Goal: Transaction & Acquisition: Purchase product/service

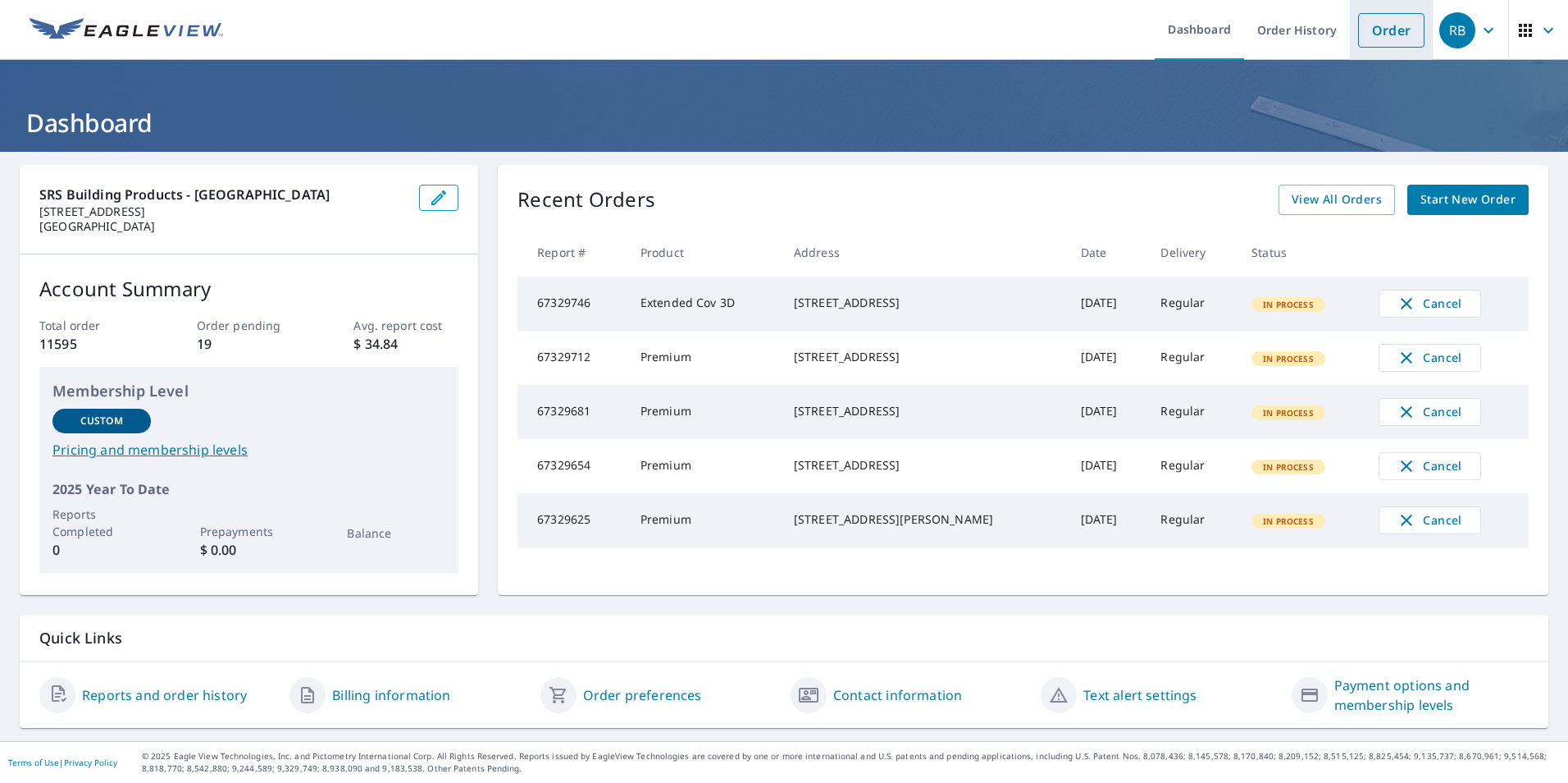
click at [1369, 34] on link "Order" at bounding box center [1391, 30] width 66 height 34
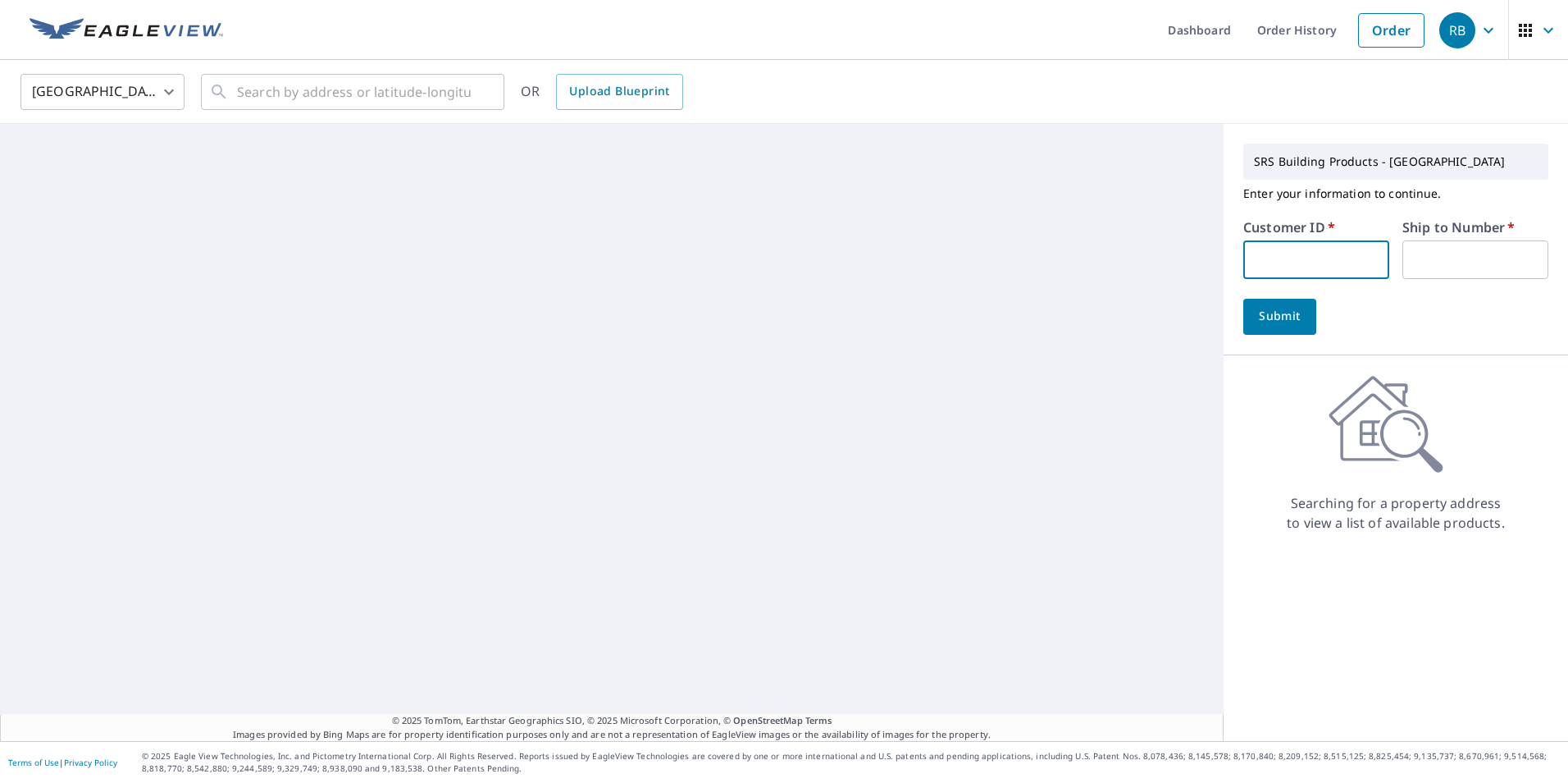
click at [1267, 260] on input "text" at bounding box center [1316, 260] width 146 height 39
type input "jjh307"
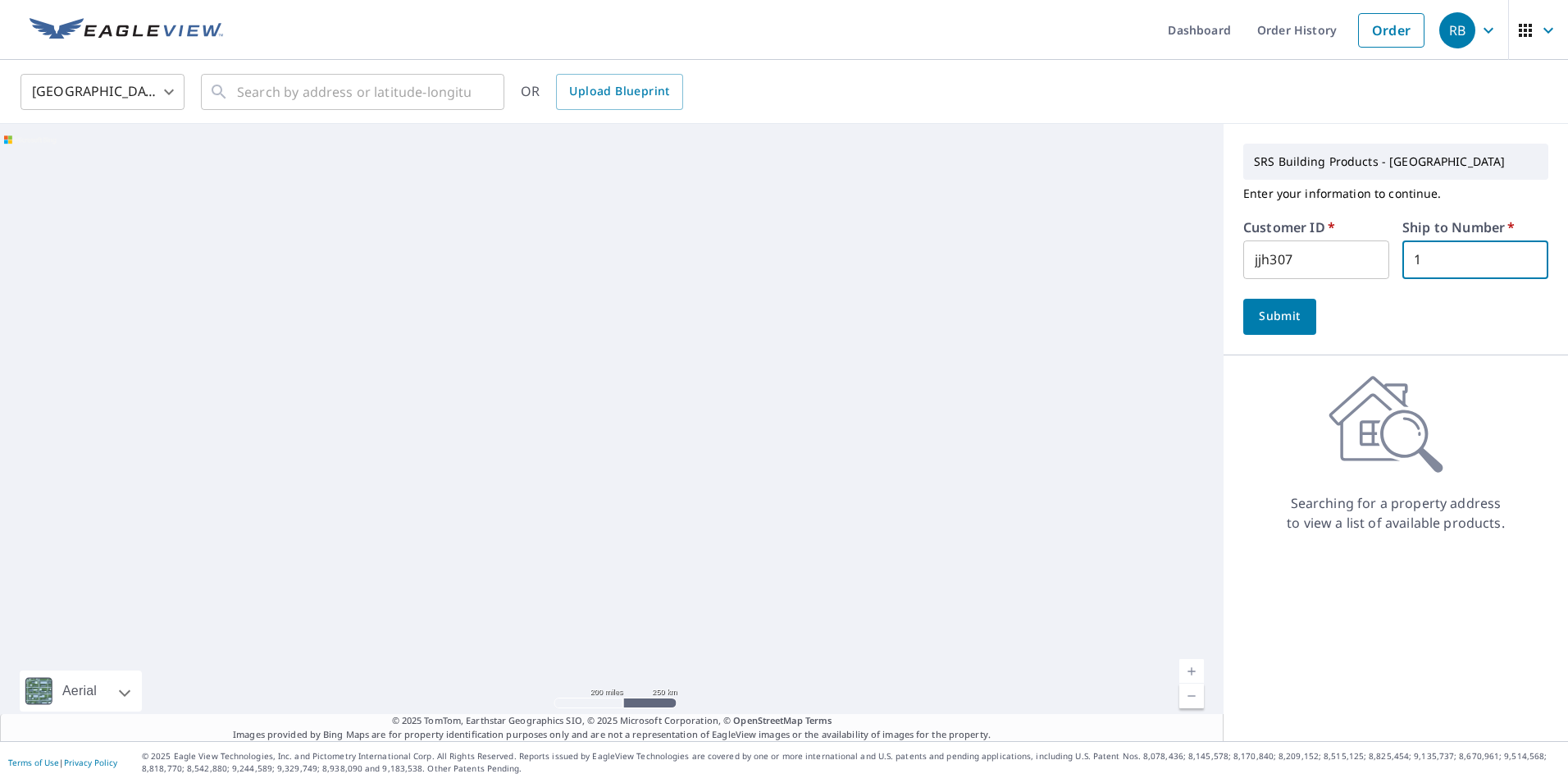
type input "1"
click at [1259, 312] on span "Submit" at bounding box center [1279, 316] width 47 height 20
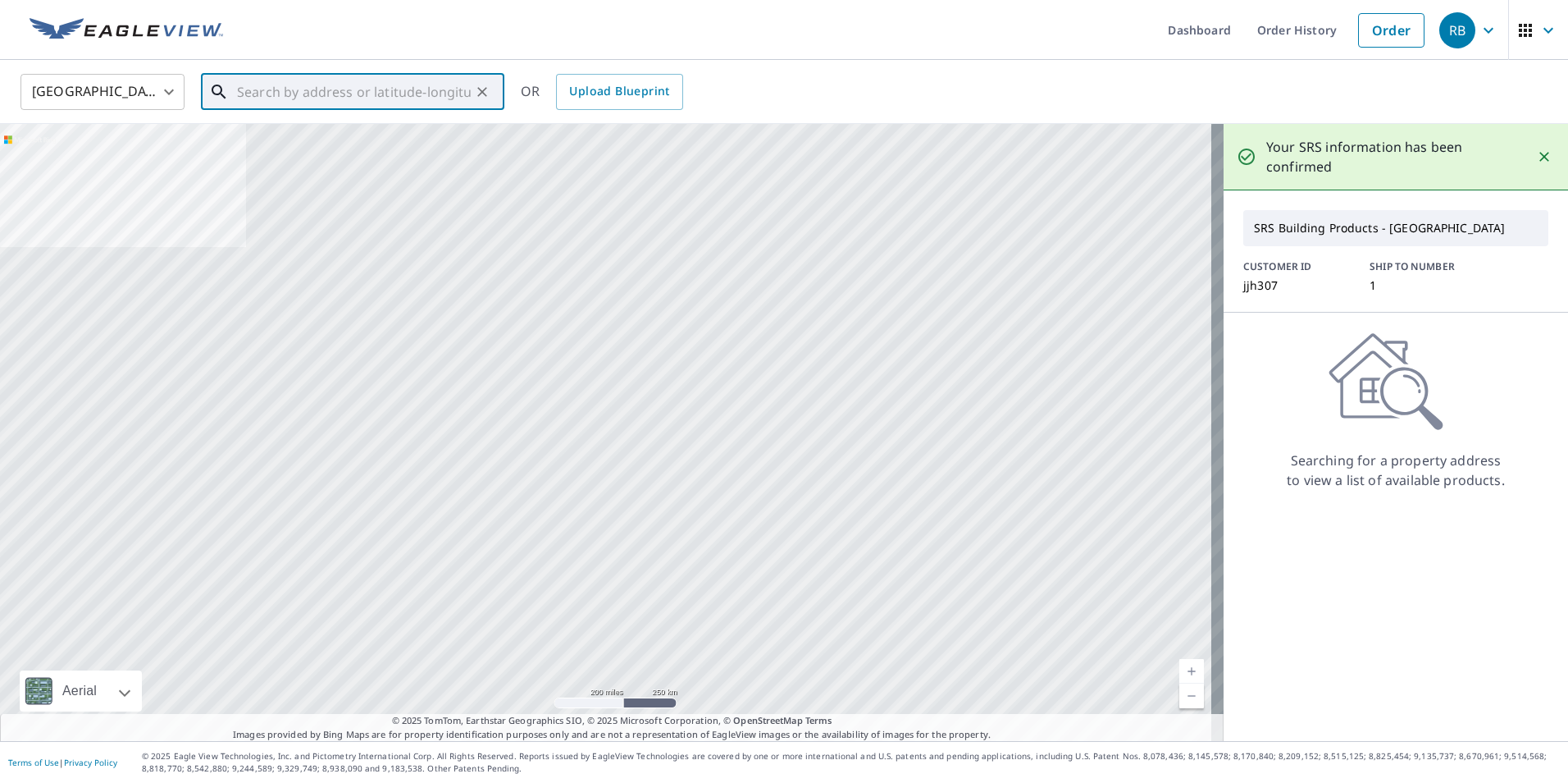
click at [261, 94] on input "text" at bounding box center [354, 92] width 234 height 46
paste input "[STREET_ADDRESS]"
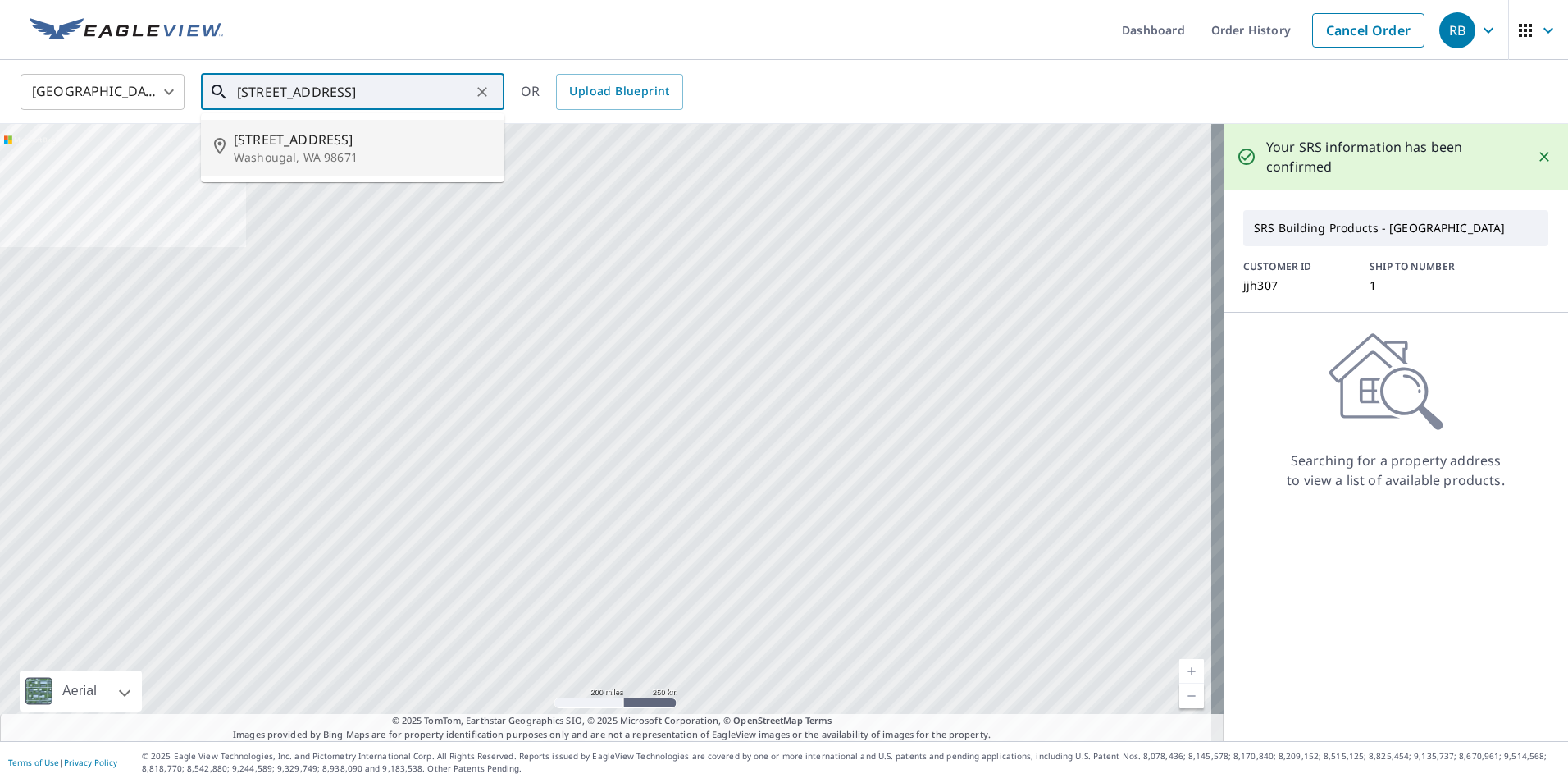
click at [275, 149] on p "Washougal, WA 98671" at bounding box center [363, 157] width 258 height 17
type input "[STREET_ADDRESS]"
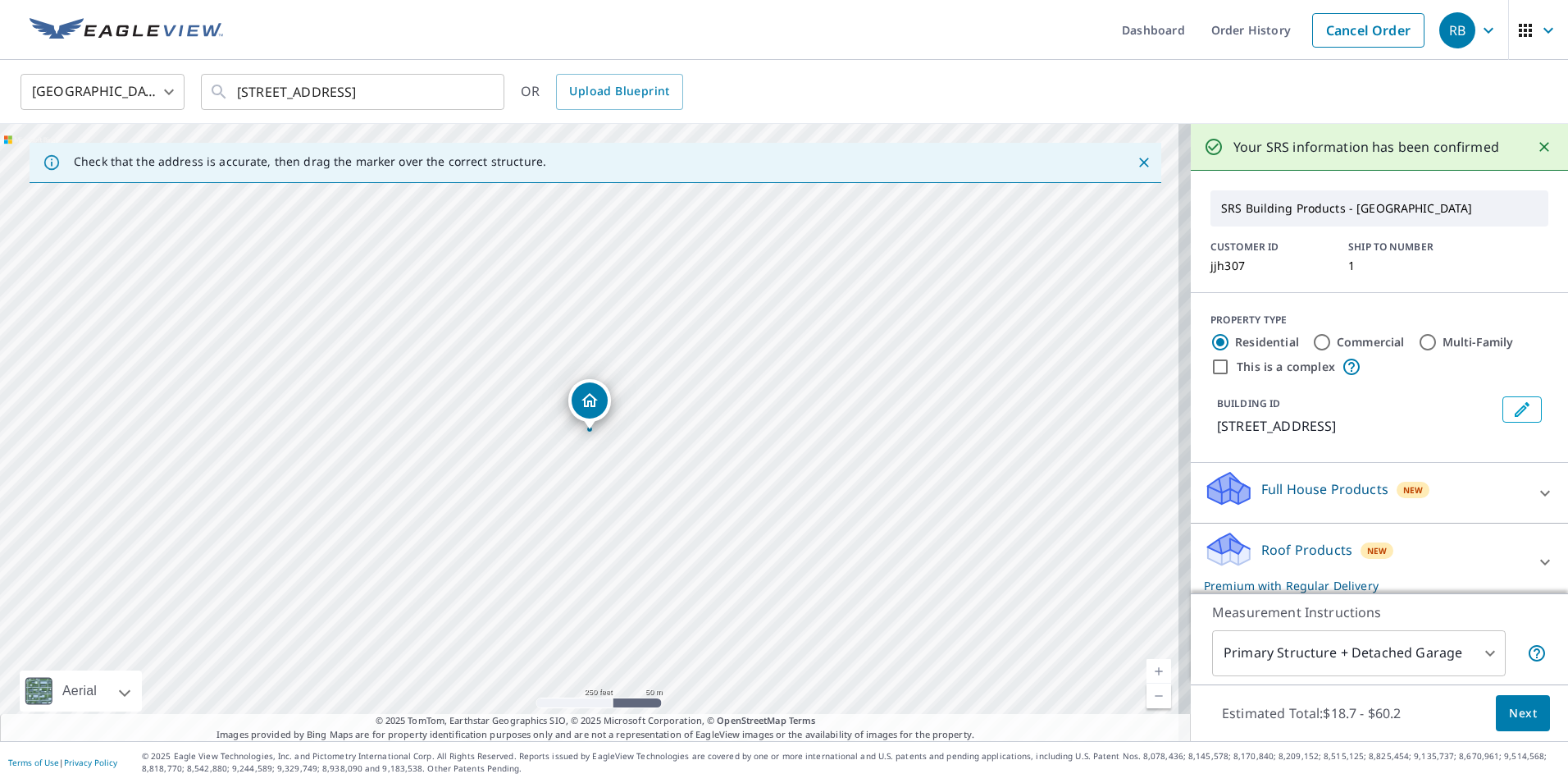
click at [1509, 706] on span "Next" at bounding box center [1523, 712] width 28 height 20
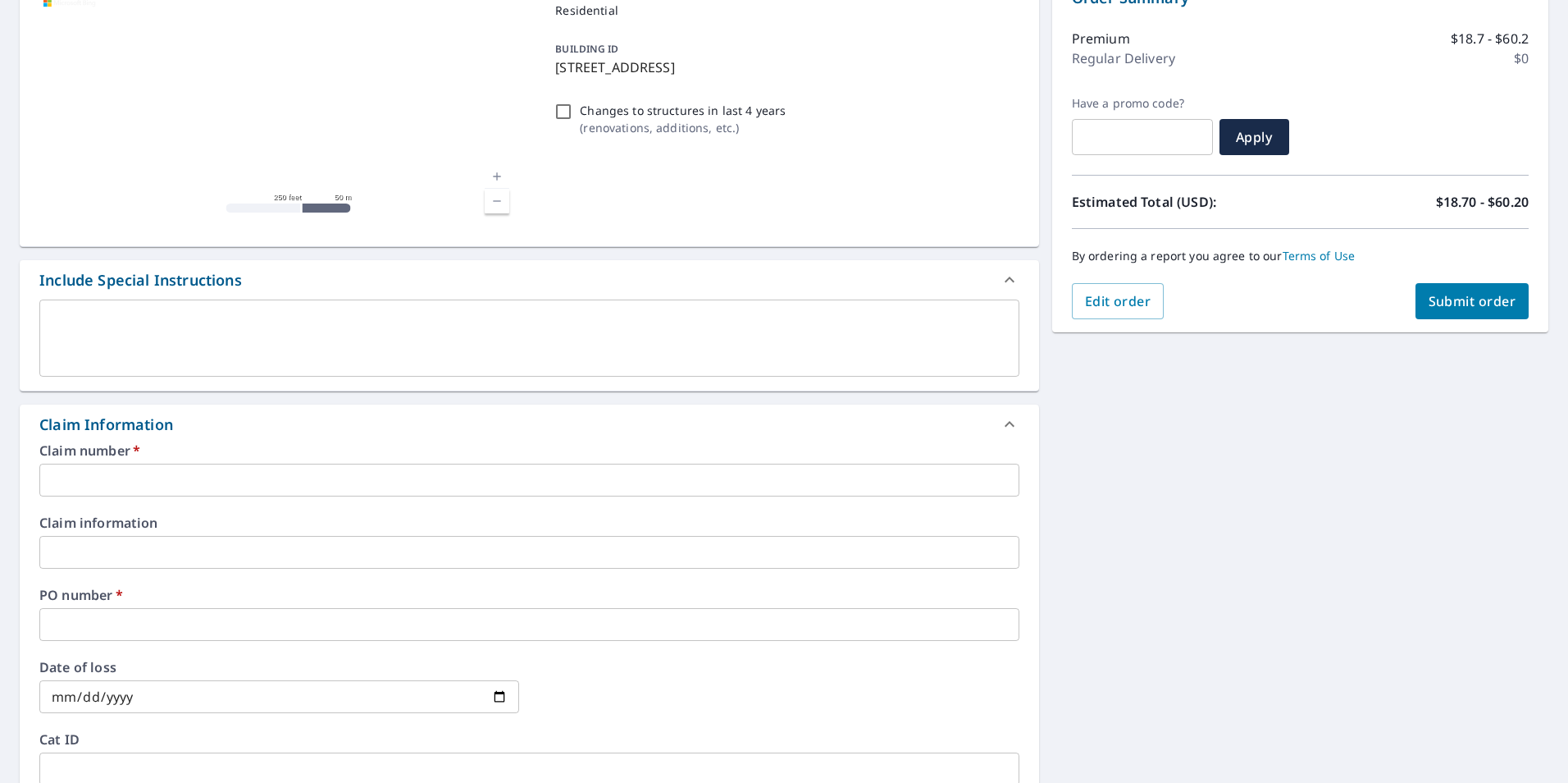
scroll to position [246, 0]
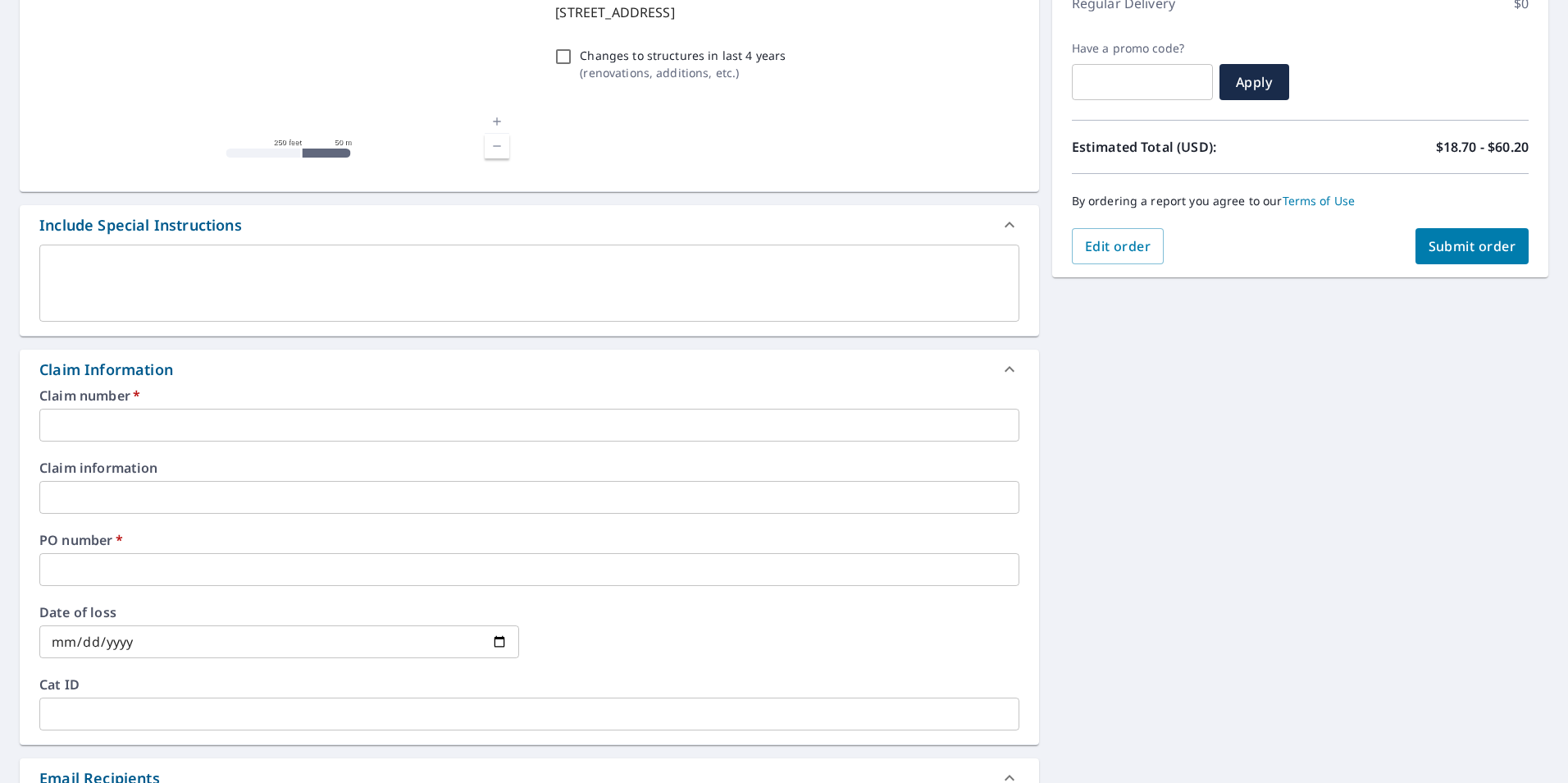
click at [123, 412] on input "text" at bounding box center [529, 425] width 980 height 33
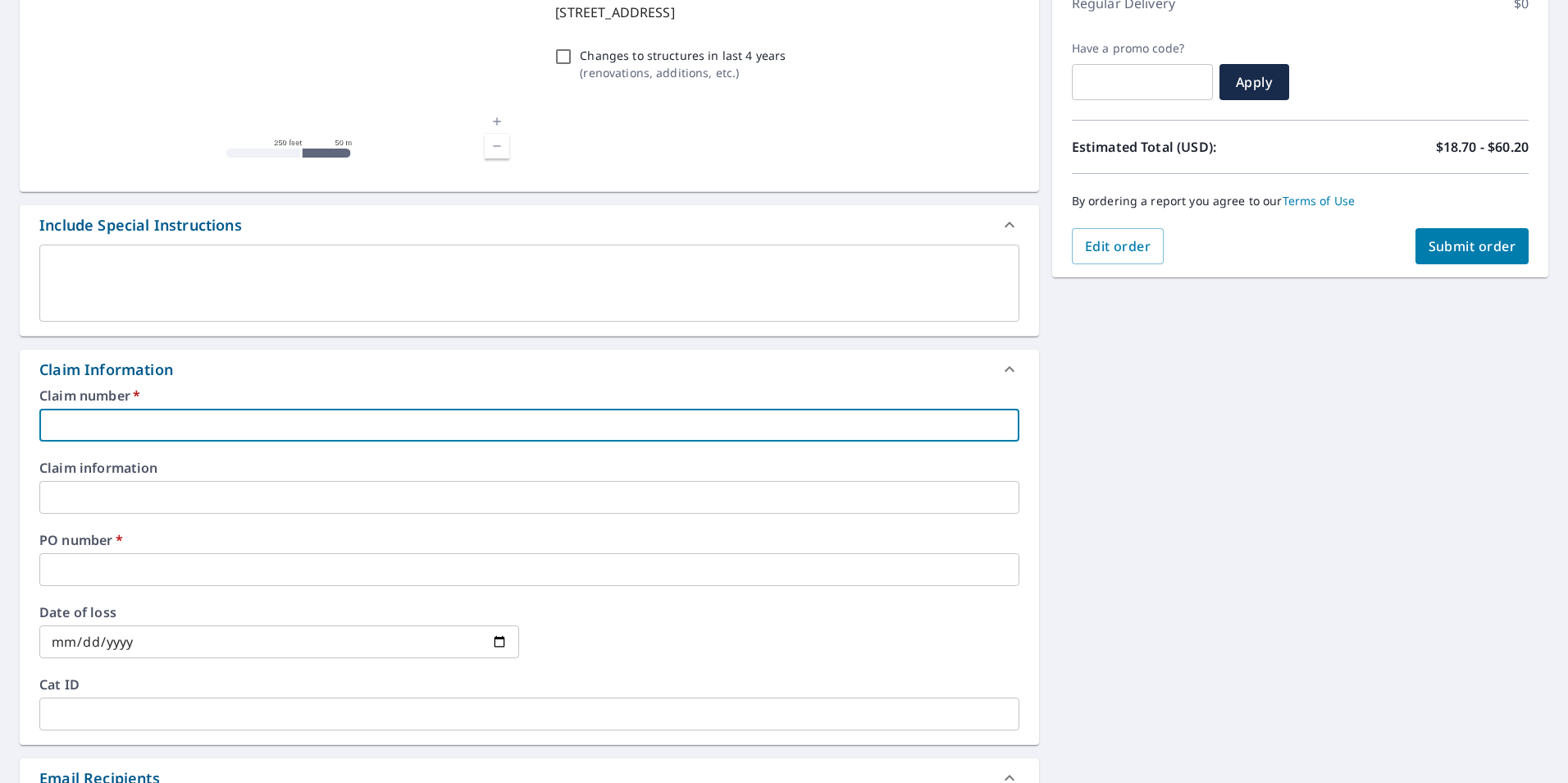
type input "j"
checkbox input "true"
type input "jj"
checkbox input "true"
type input "jjh"
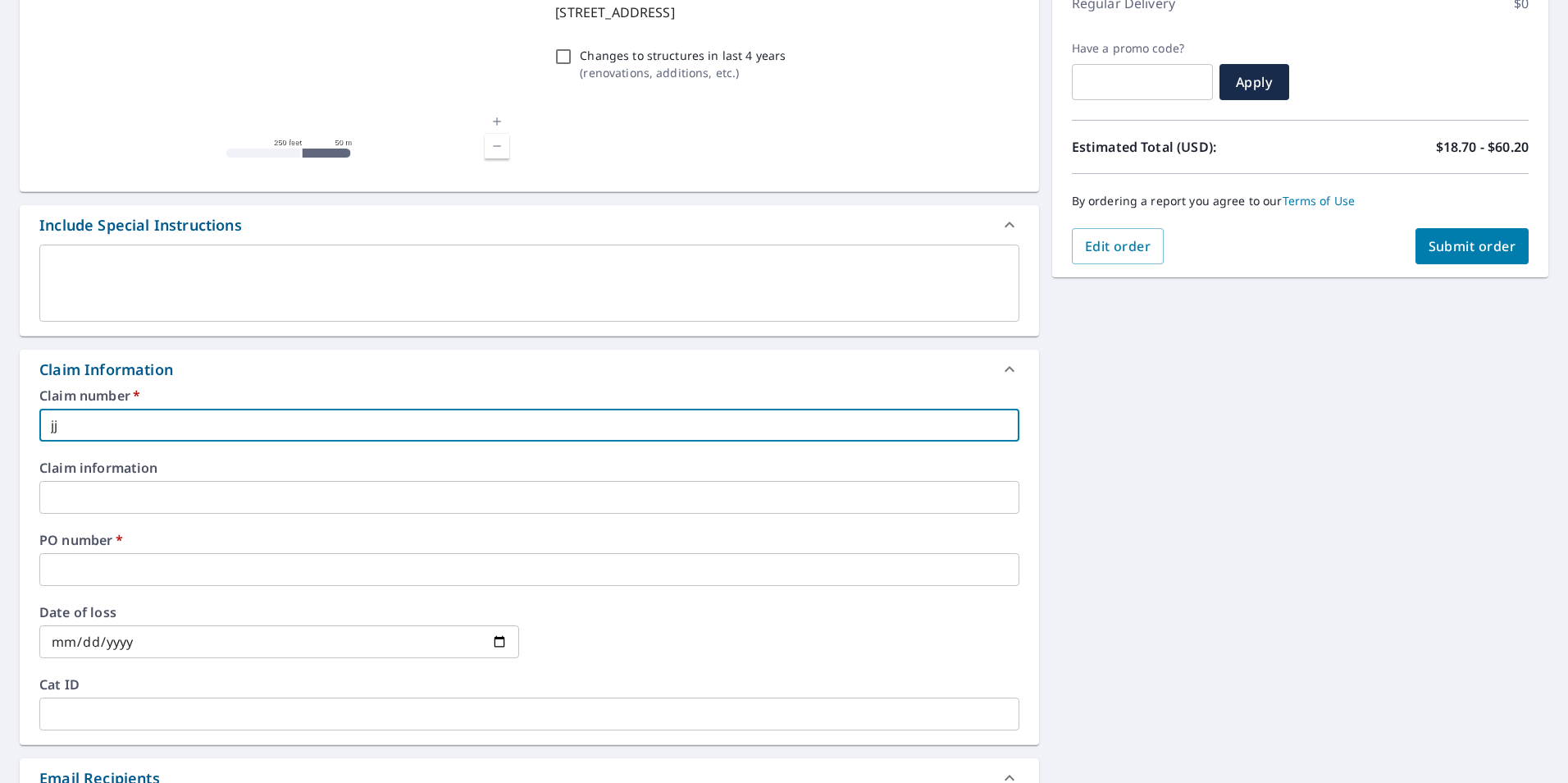
checkbox input "true"
type input "jjh"
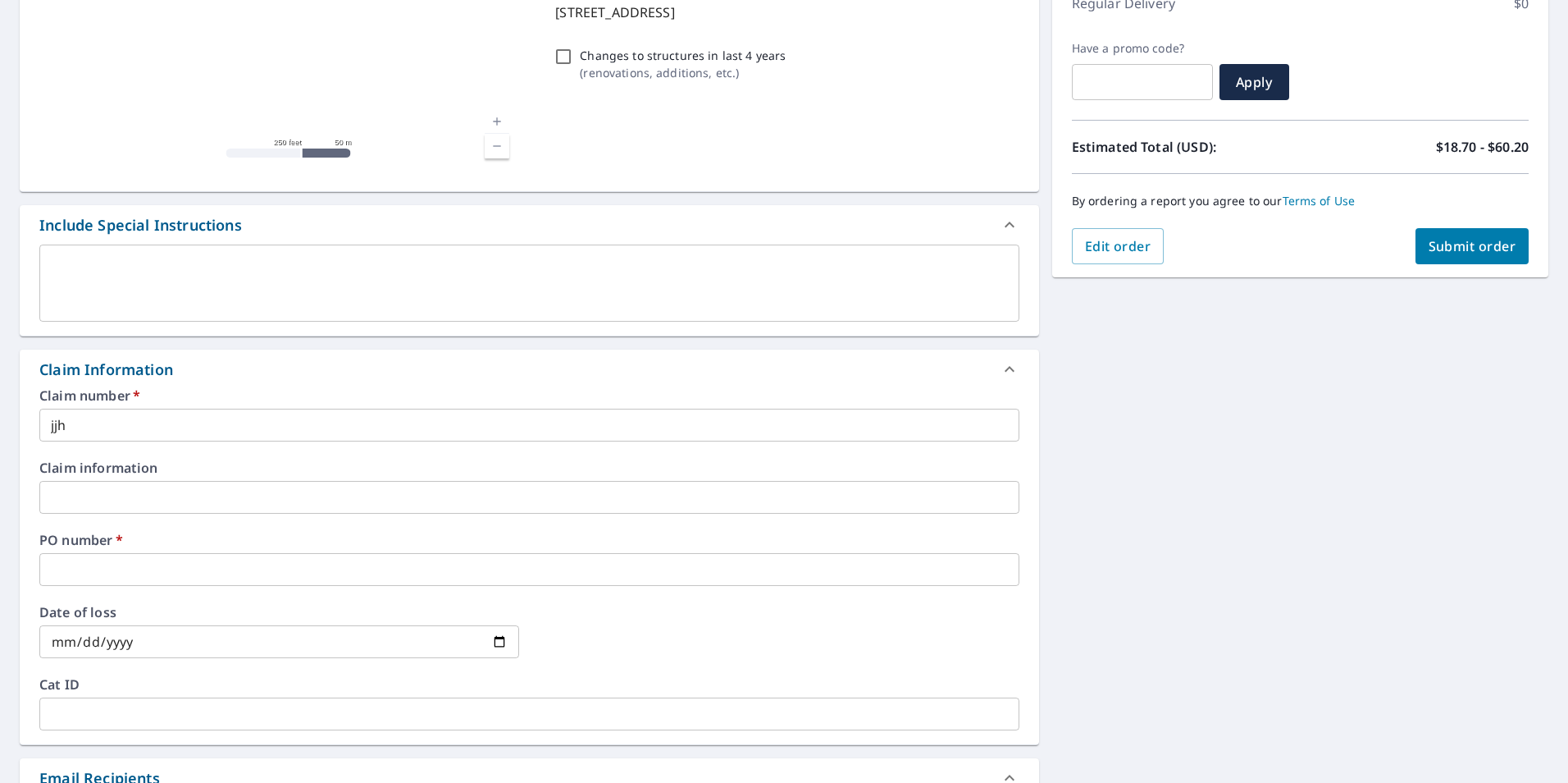
click at [84, 593] on div "Claim number   * jjh ​ Claim information ​ PO number   * ​ Date of loss ​ Cat I…" at bounding box center [529, 567] width 1019 height 355
click at [86, 577] on input "text" at bounding box center [529, 568] width 980 height 33
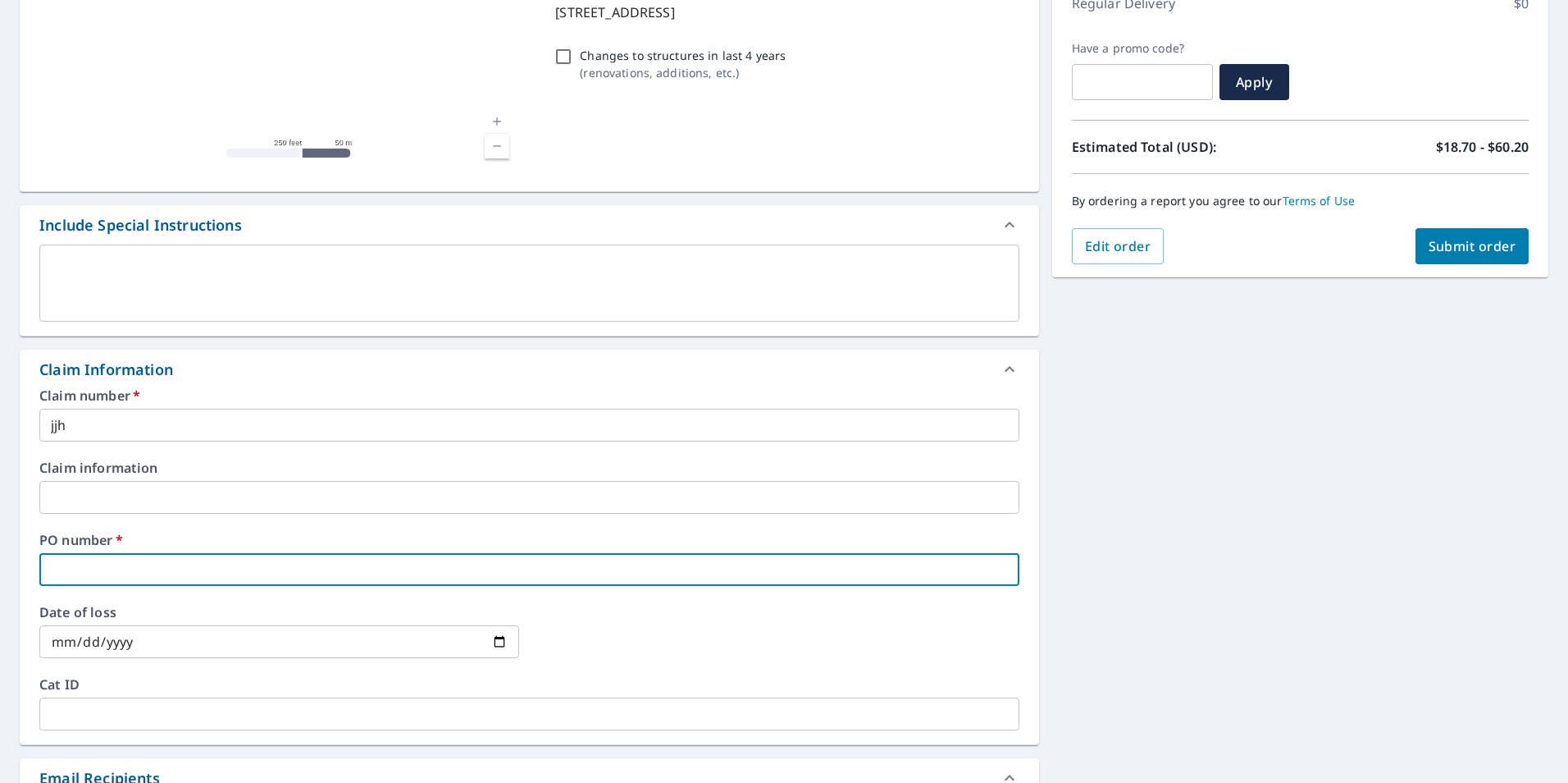
type input "j"
checkbox input "true"
type input "jj"
checkbox input "true"
type input "jjh"
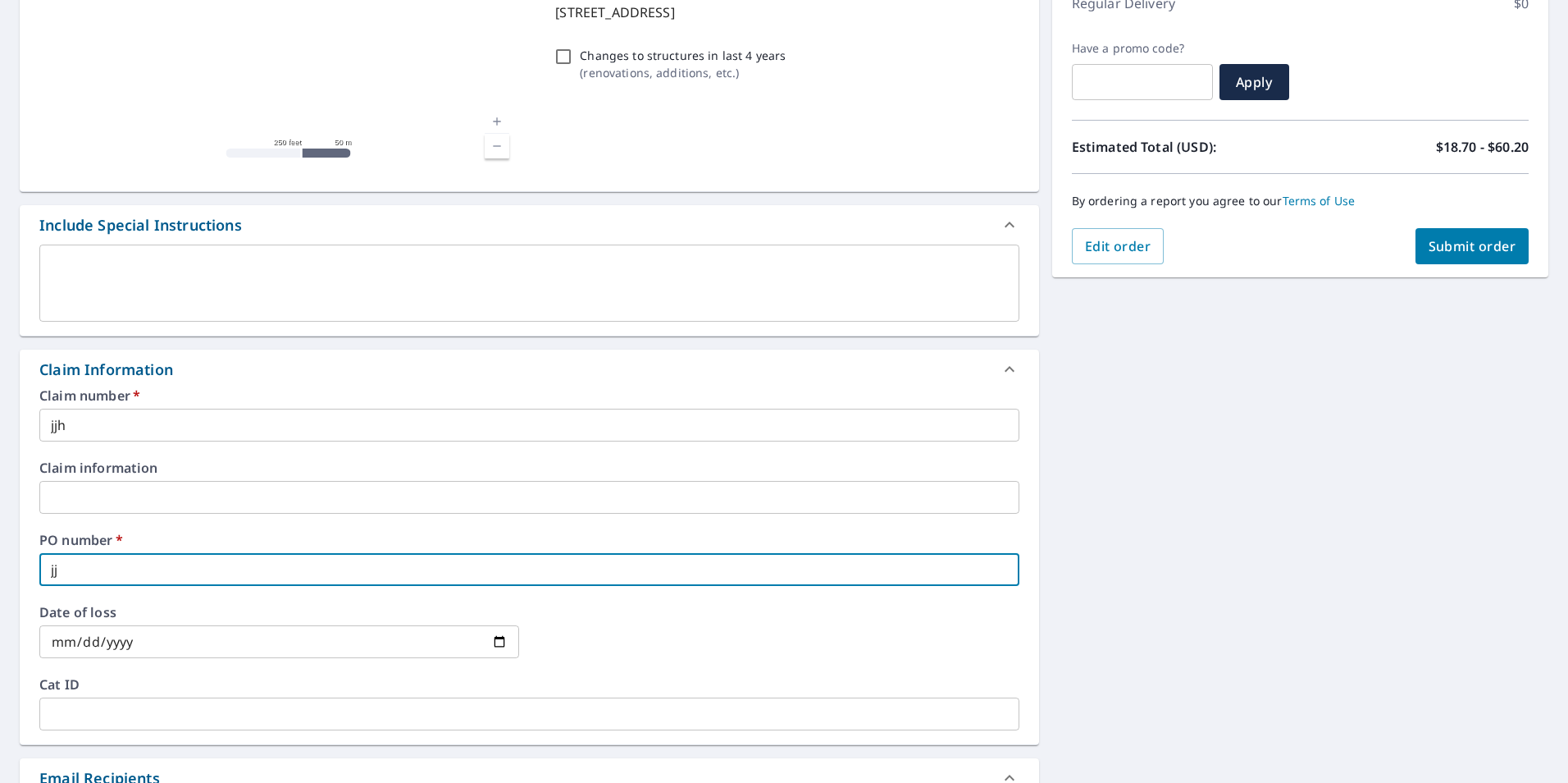
checkbox input "true"
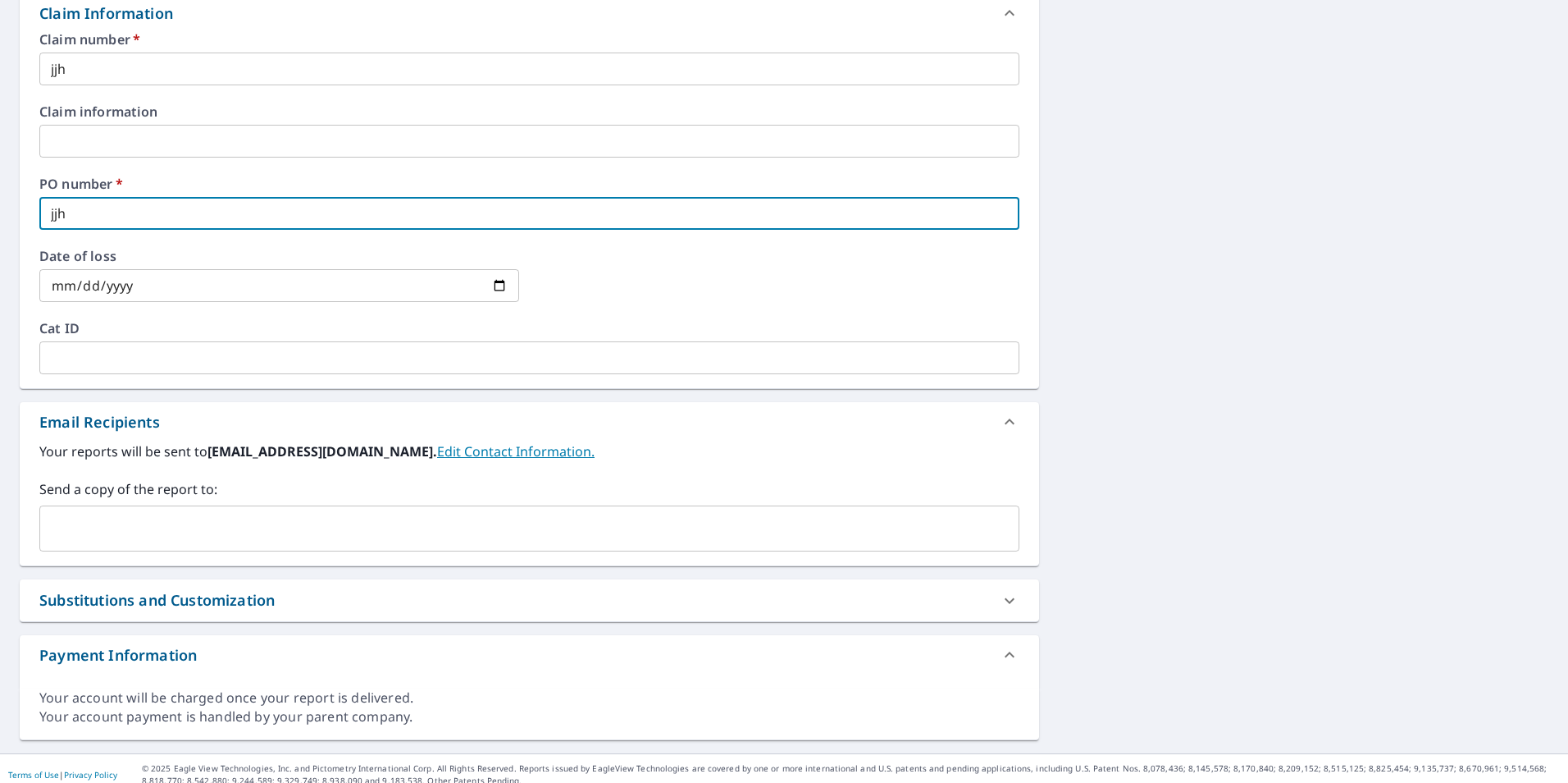
scroll to position [614, 0]
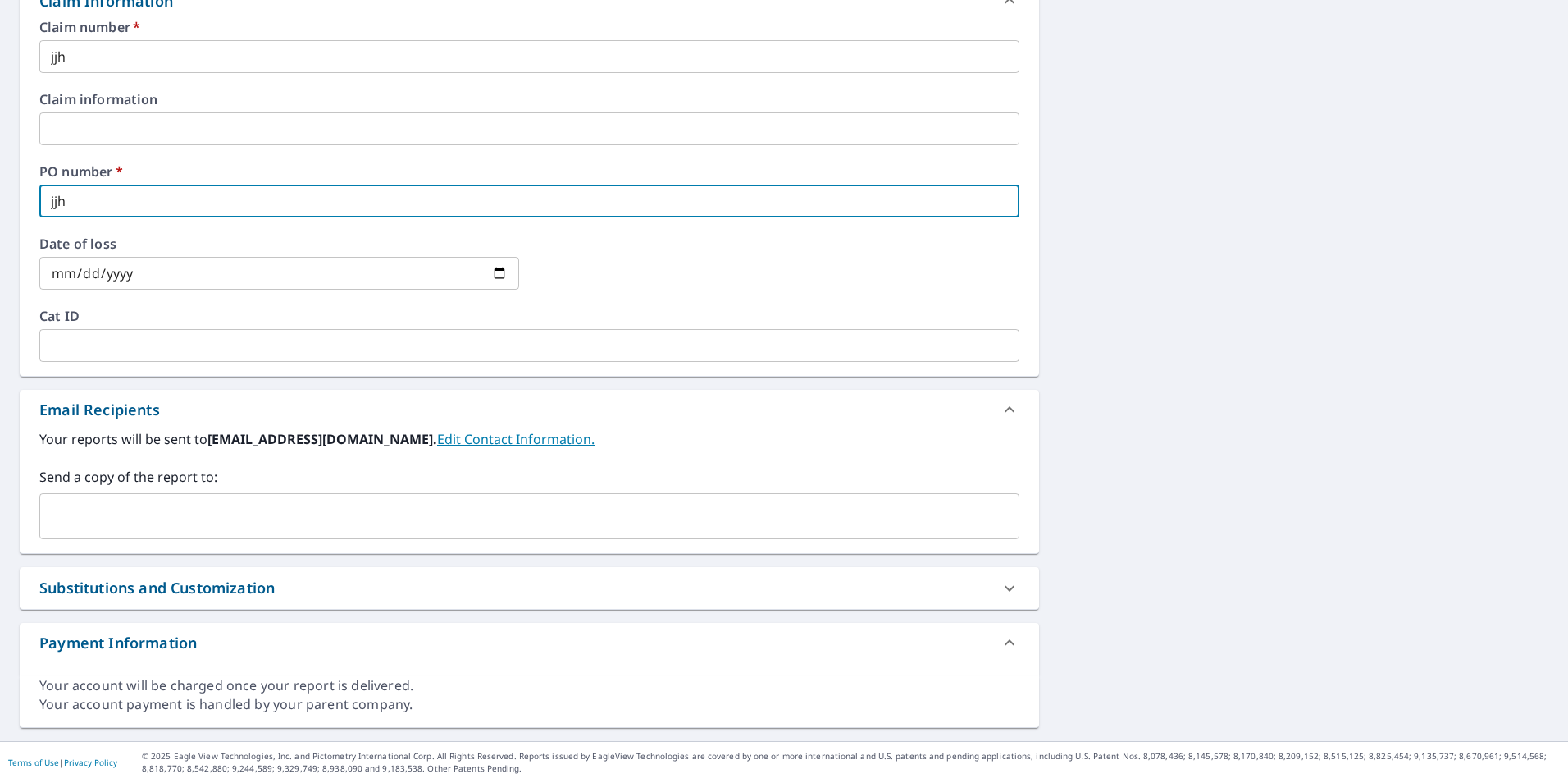
type input "jjh"
click at [88, 512] on input "text" at bounding box center [517, 516] width 941 height 31
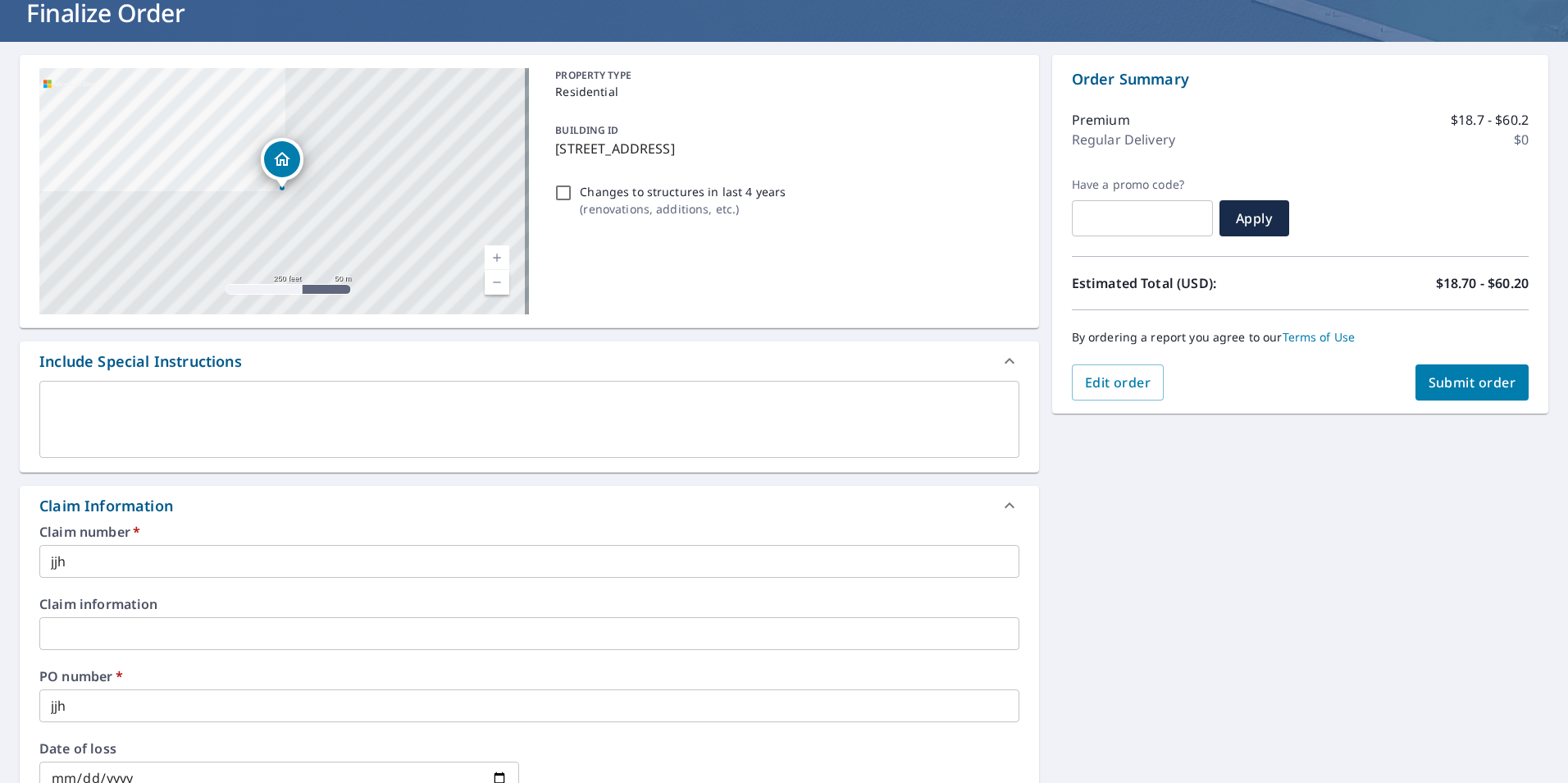
scroll to position [41, 0]
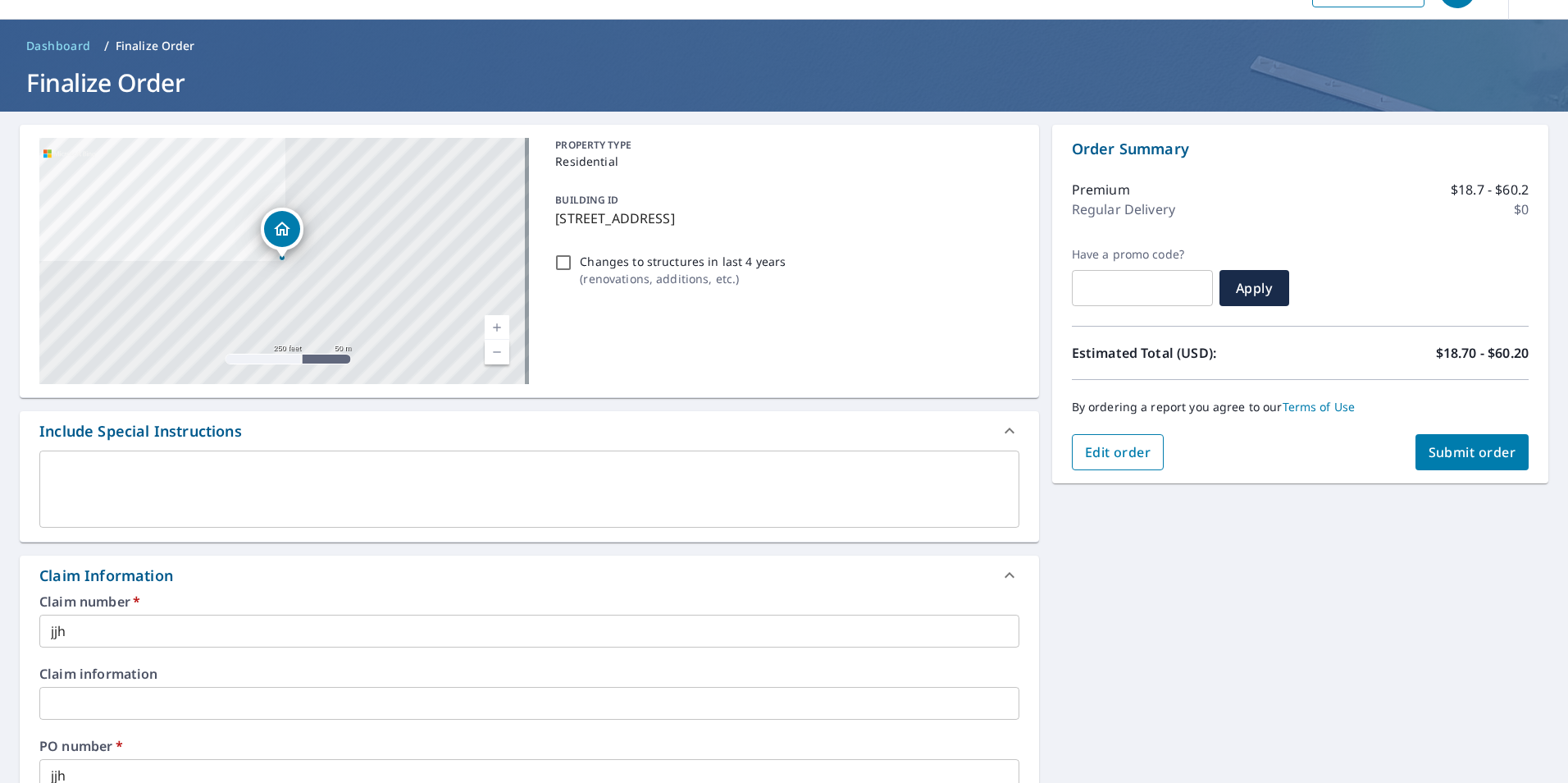
click at [1132, 459] on span "Edit order" at bounding box center [1118, 452] width 66 height 18
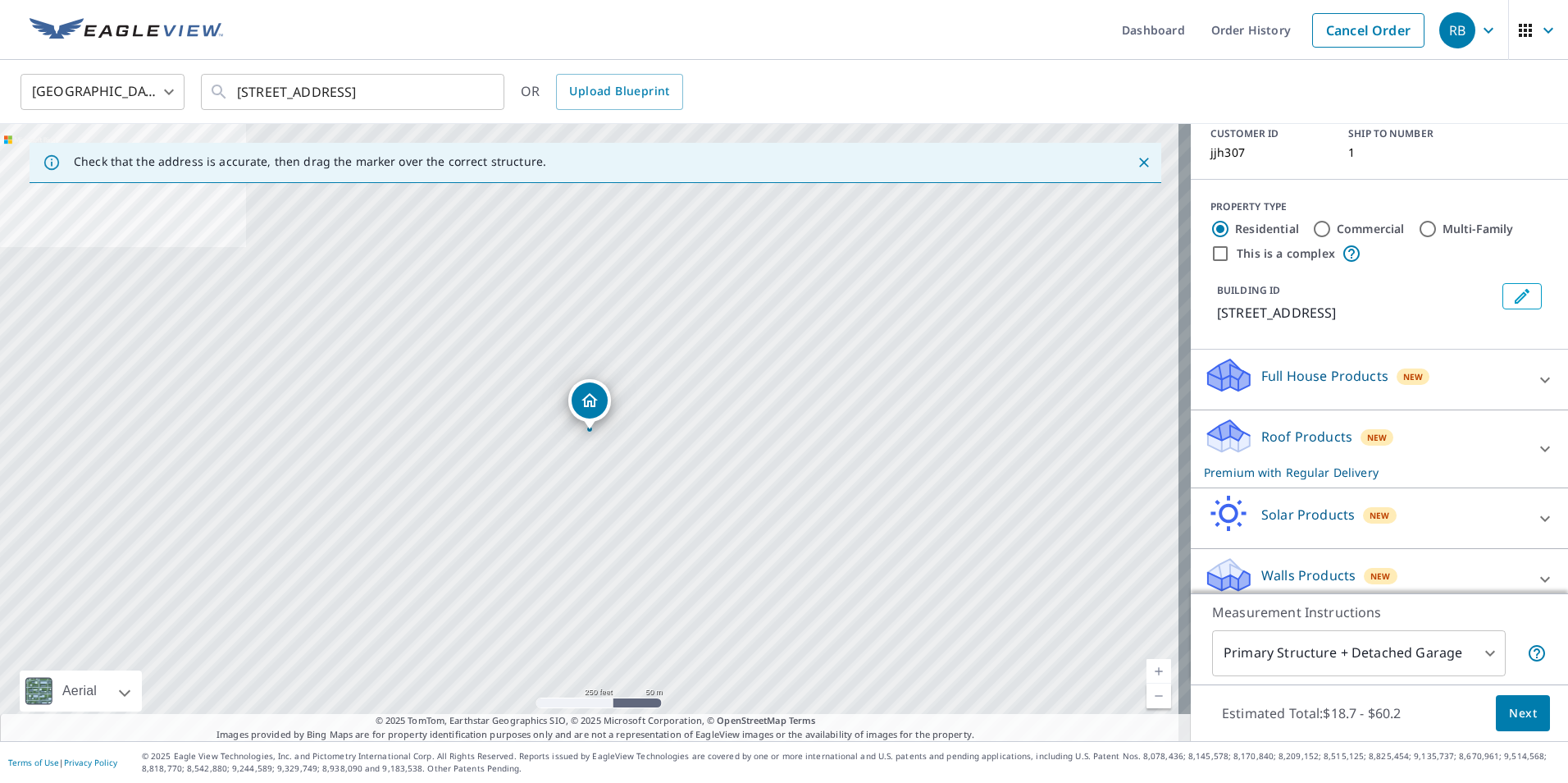
scroll to position [130, 0]
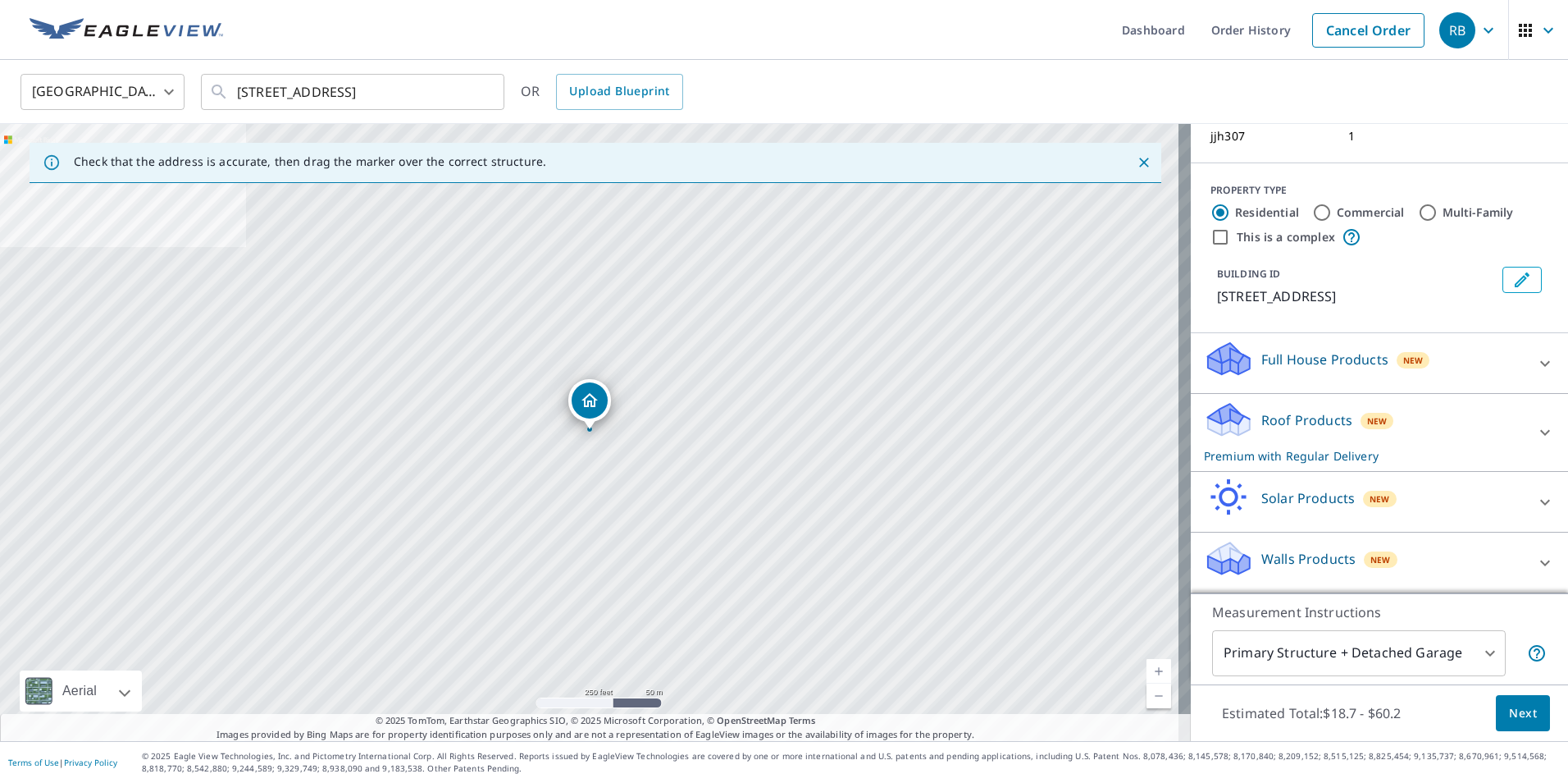
click at [1339, 362] on p "Full House Products" at bounding box center [1324, 359] width 127 height 19
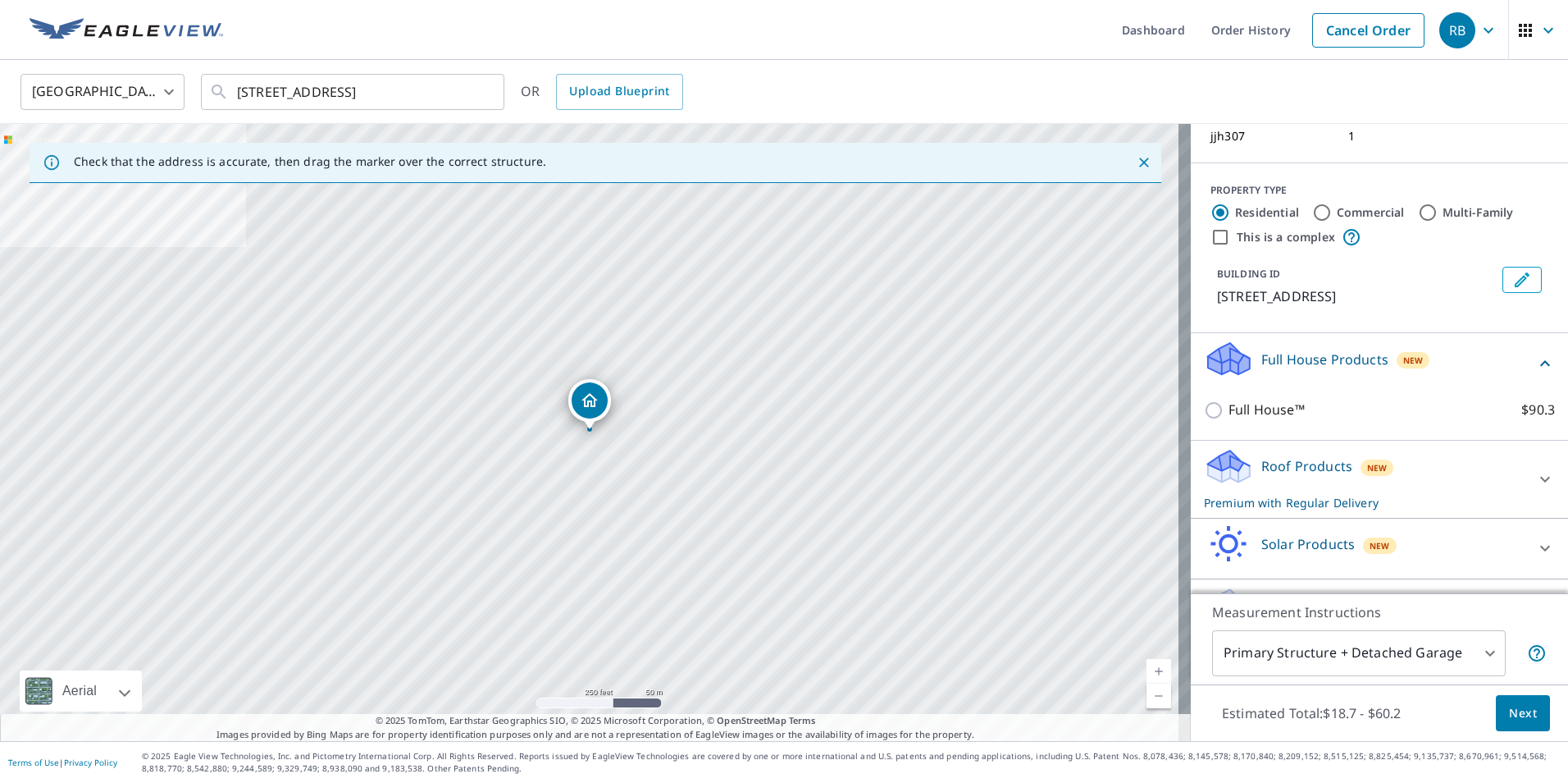
click at [1339, 362] on p "Full House Products" at bounding box center [1324, 359] width 127 height 19
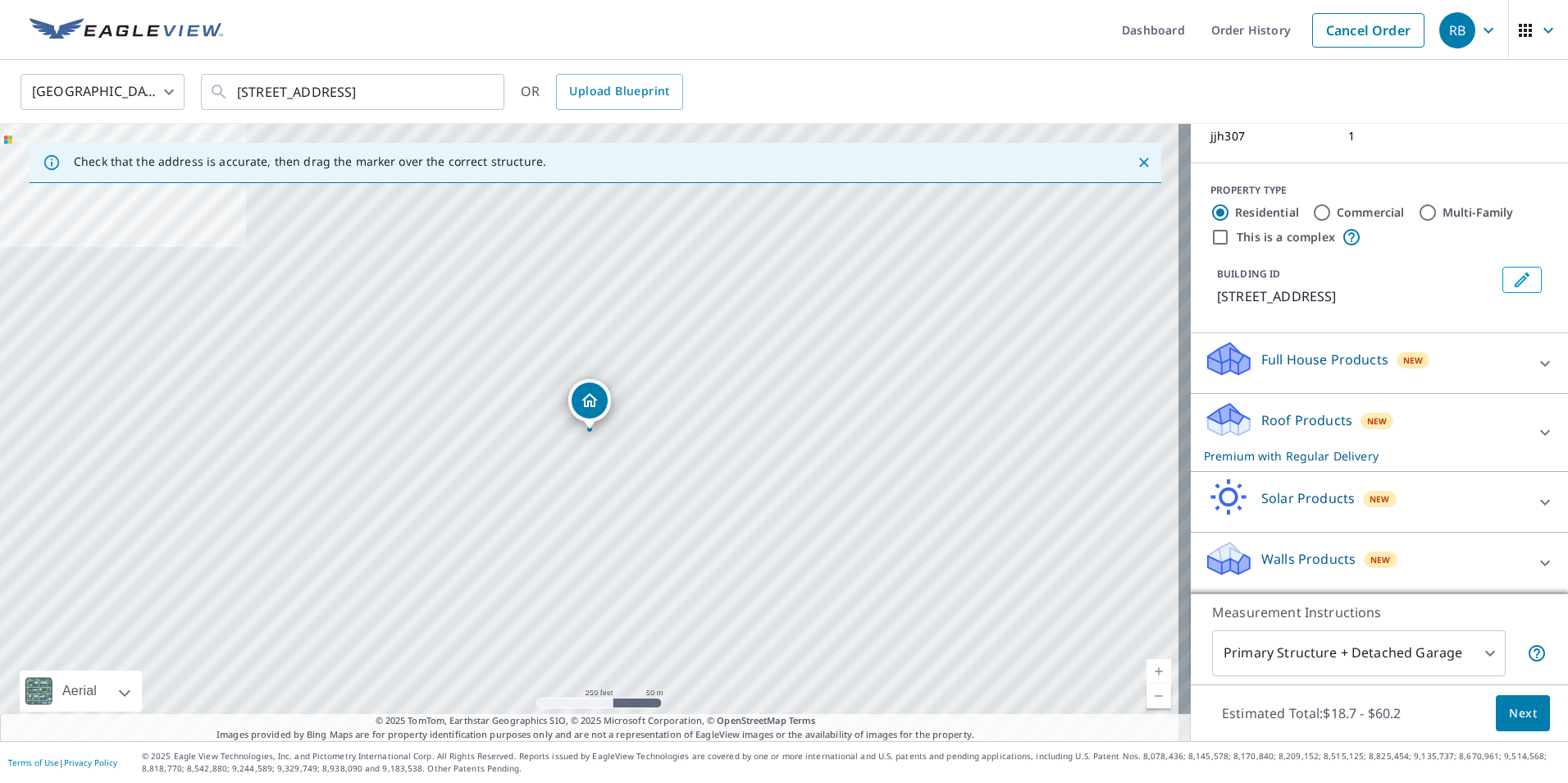
click at [1321, 407] on div "Roof Products New Premium with Regular Delivery" at bounding box center [1364, 433] width 321 height 64
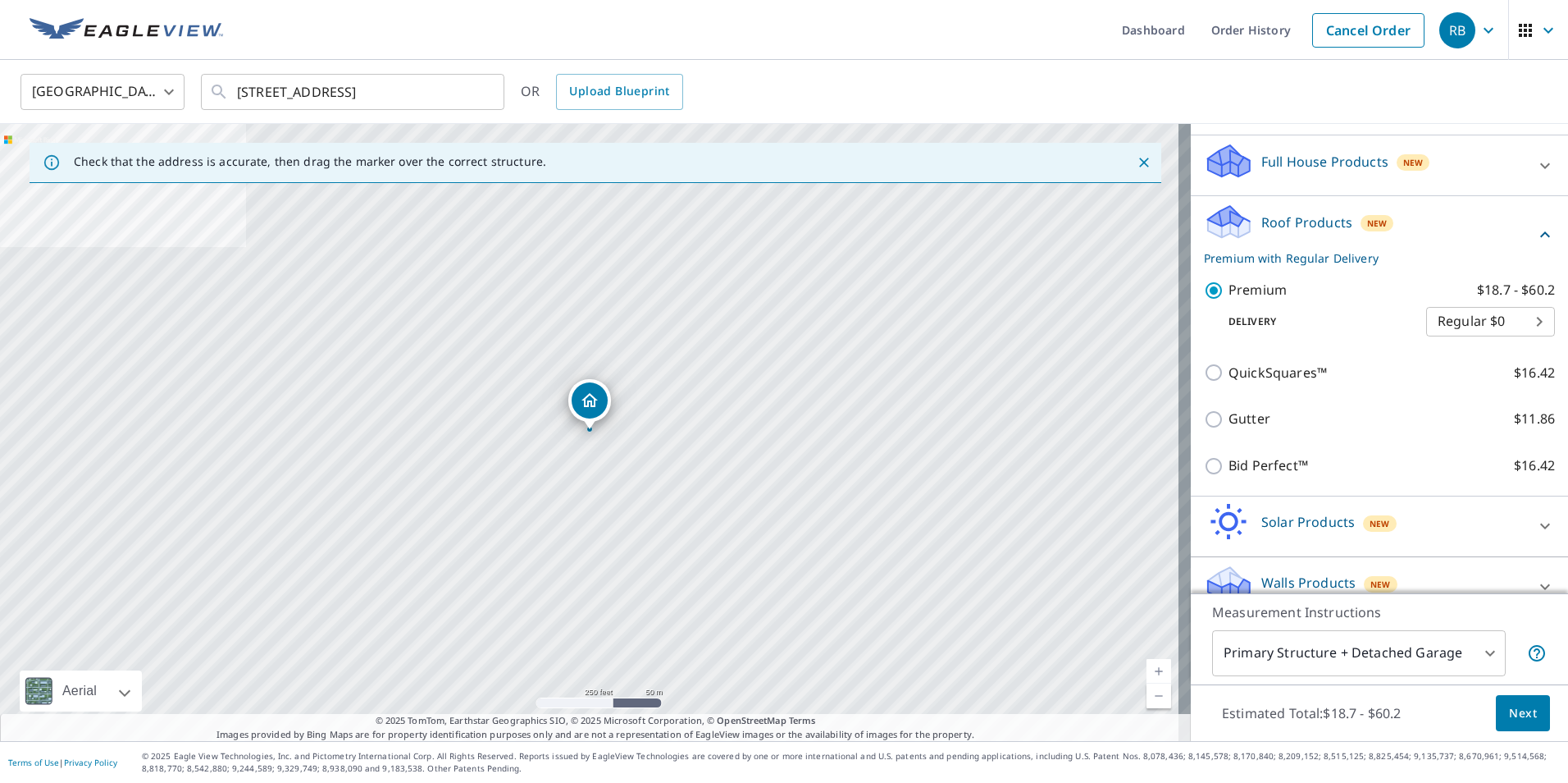
scroll to position [352, 0]
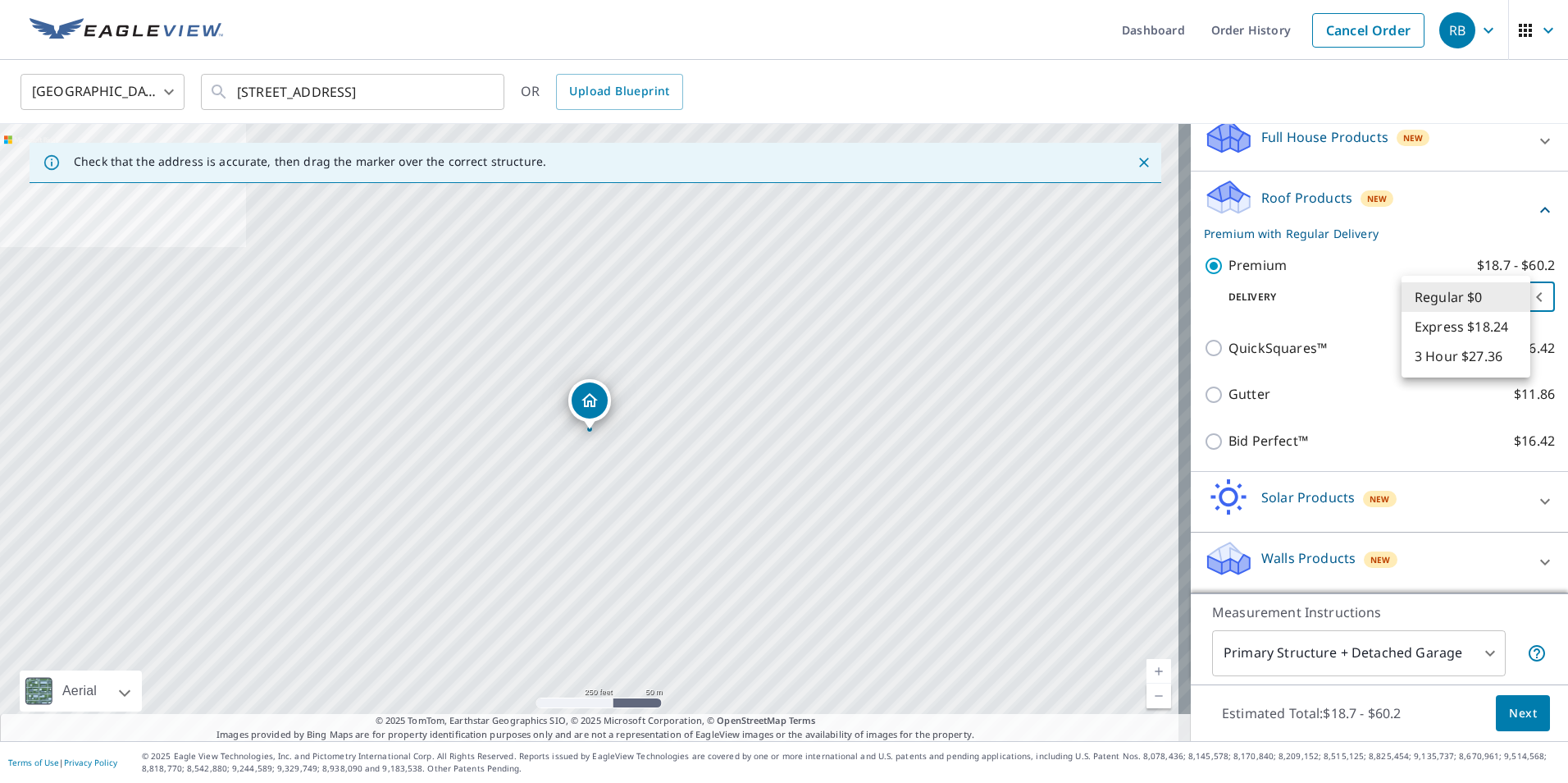
click at [1441, 300] on body "RB RB Dashboard Order History Cancel Order RB [GEOGRAPHIC_DATA] US ​ [STREET_AD…" at bounding box center [784, 391] width 1568 height 783
click at [1442, 354] on li "3 Hour $27.36" at bounding box center [1466, 356] width 129 height 29
type input "7"
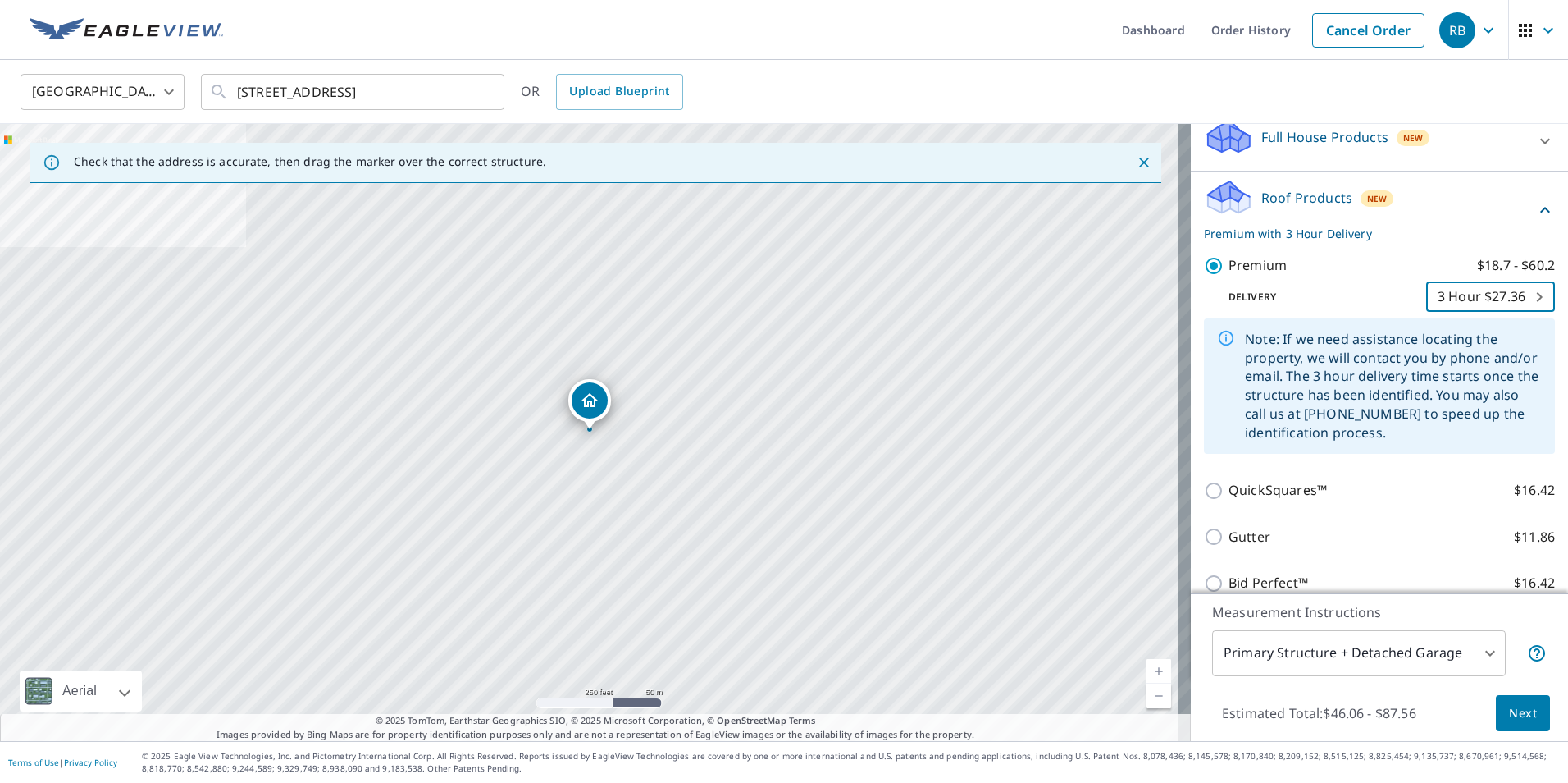
click at [1509, 711] on span "Next" at bounding box center [1523, 712] width 28 height 20
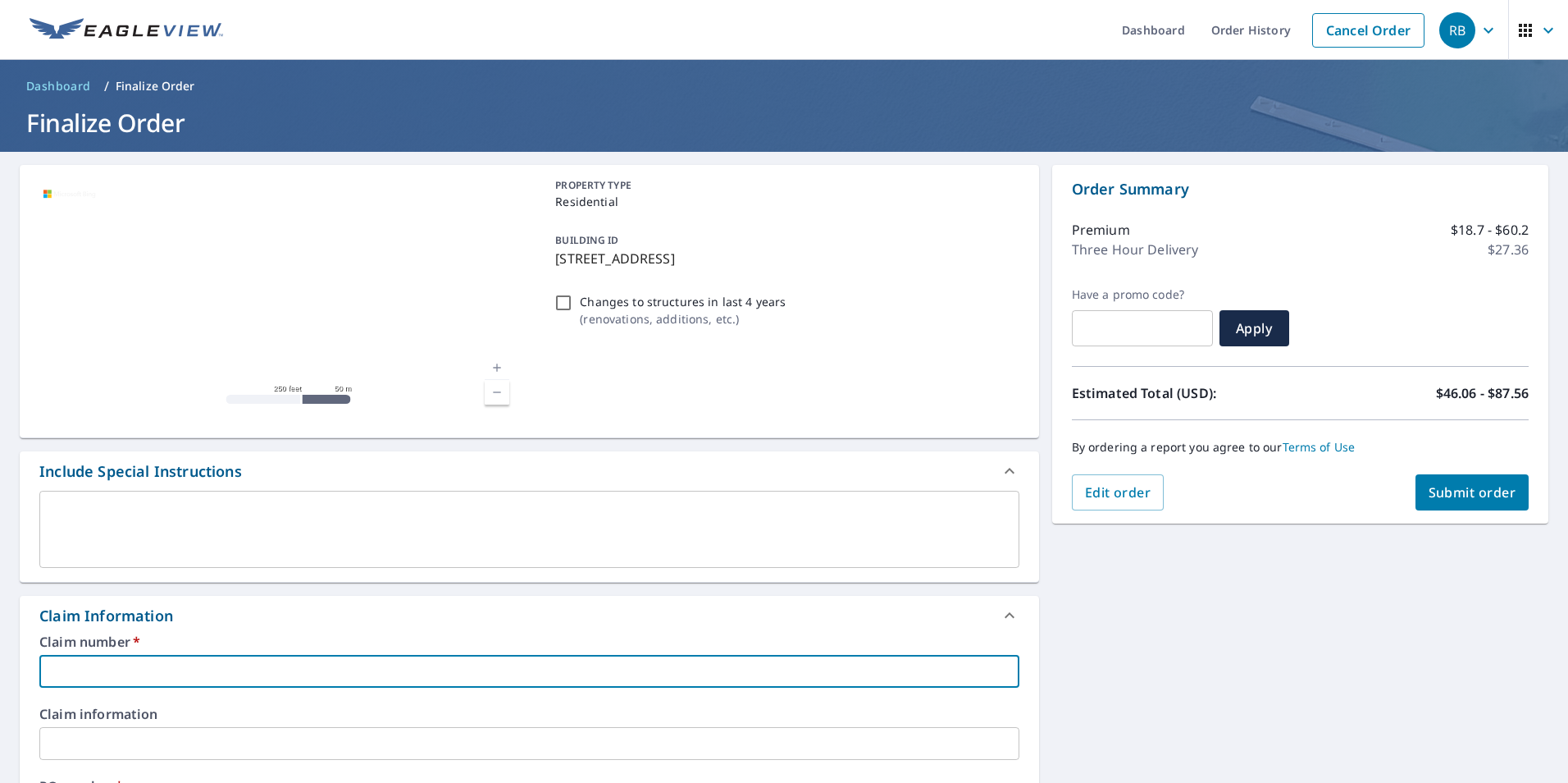
click at [122, 655] on input "text" at bounding box center [529, 671] width 980 height 33
type input "j"
checkbox input "true"
type input "jj"
checkbox input "true"
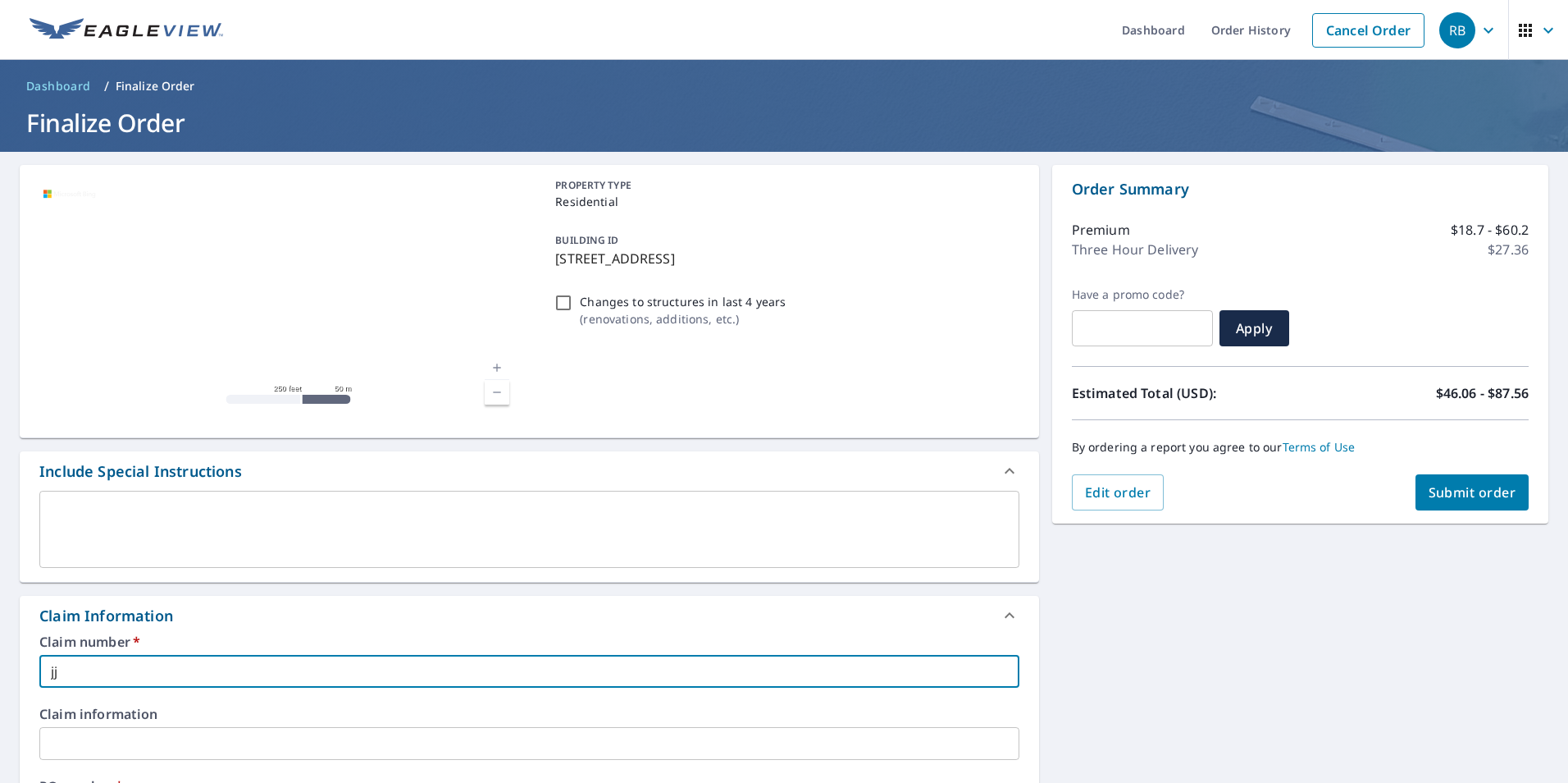
type input "jjh"
checkbox input "true"
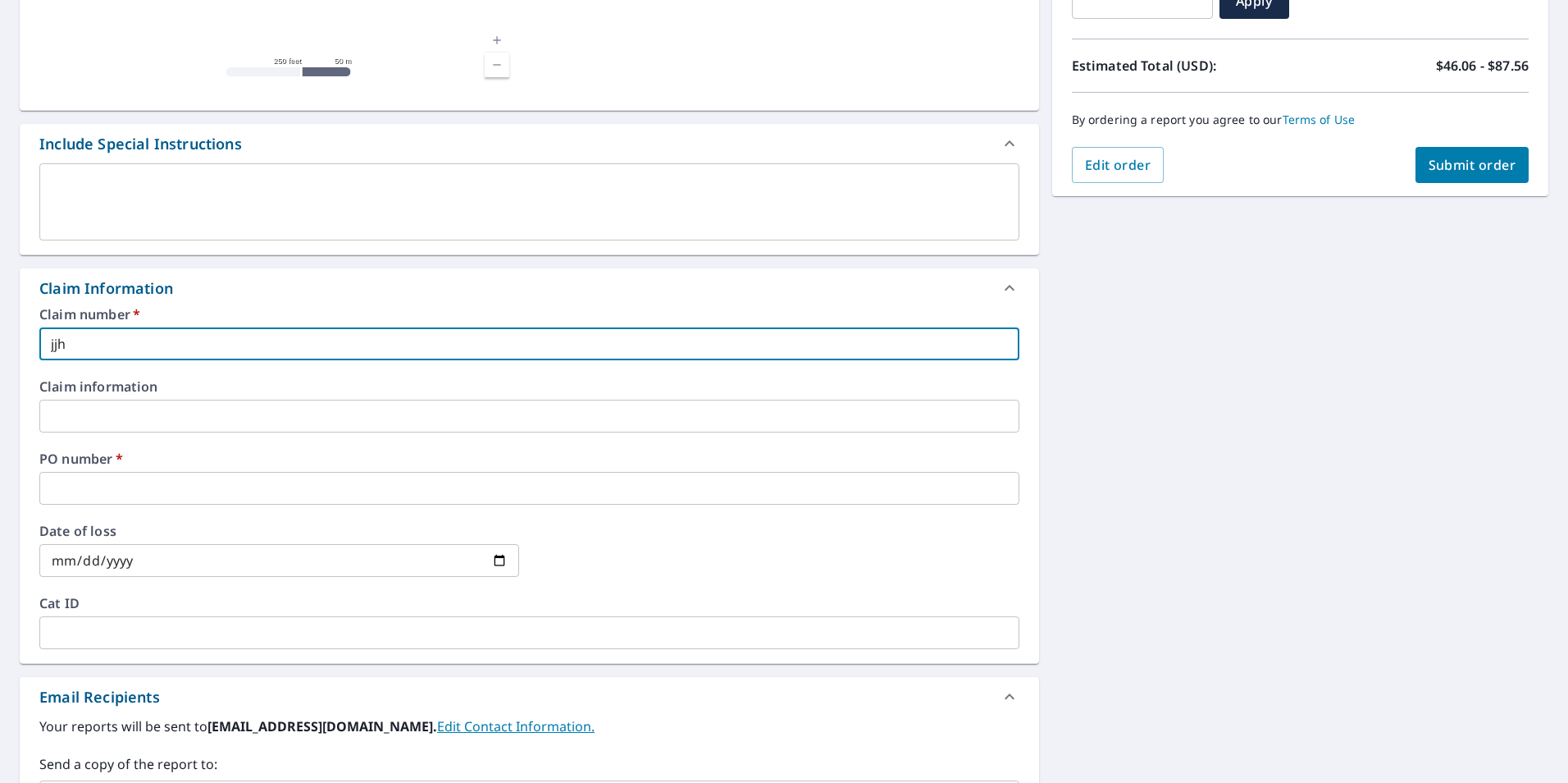
scroll to position [328, 0]
type input "jjh"
click at [114, 484] on input "text" at bounding box center [529, 486] width 980 height 33
type input "j"
checkbox input "true"
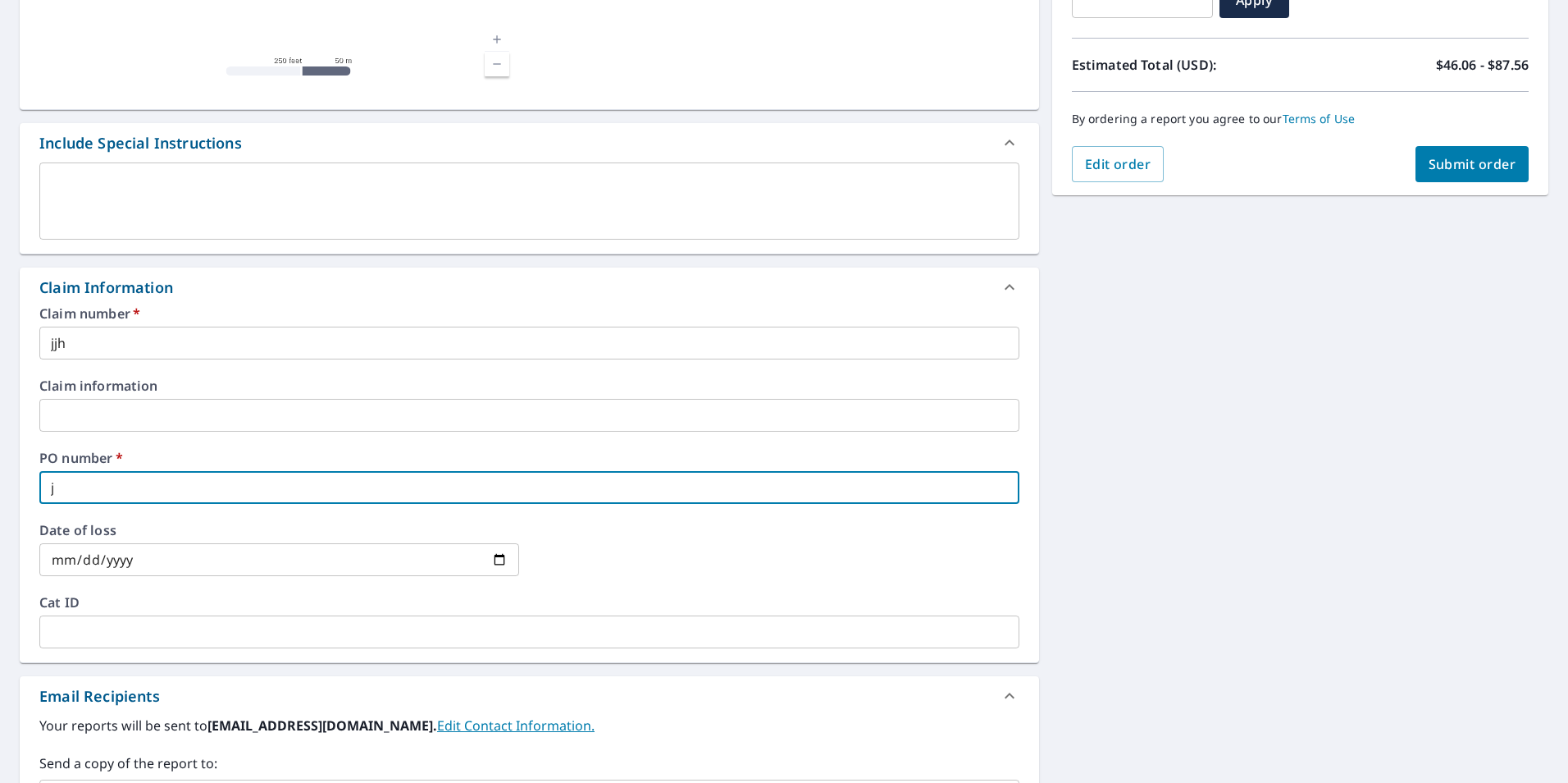
type input "jj"
checkbox input "true"
type input "jjh"
checkbox input "true"
type input "jjh"
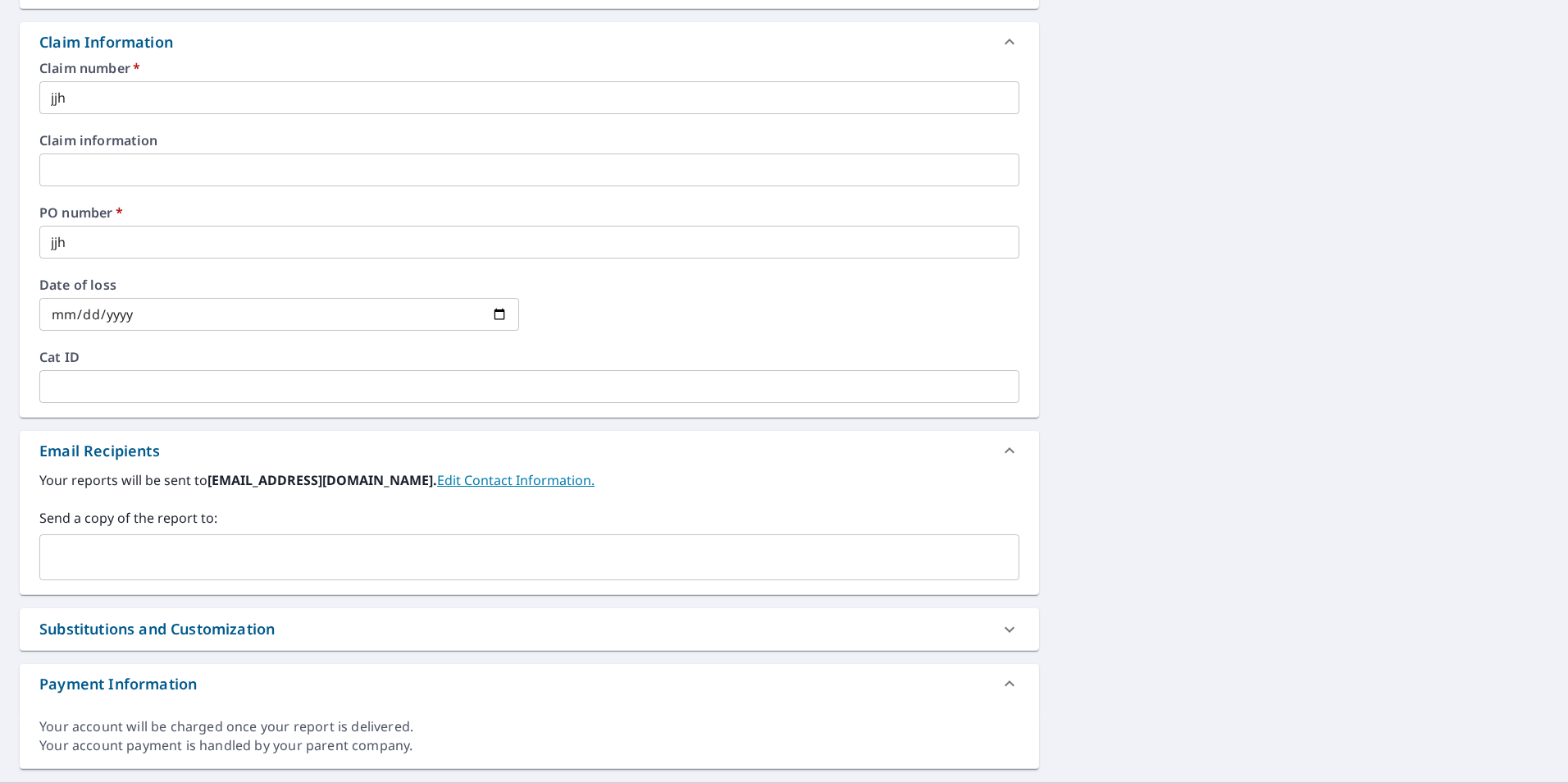
scroll to position [575, 0]
click at [77, 549] on input "text" at bounding box center [517, 555] width 941 height 31
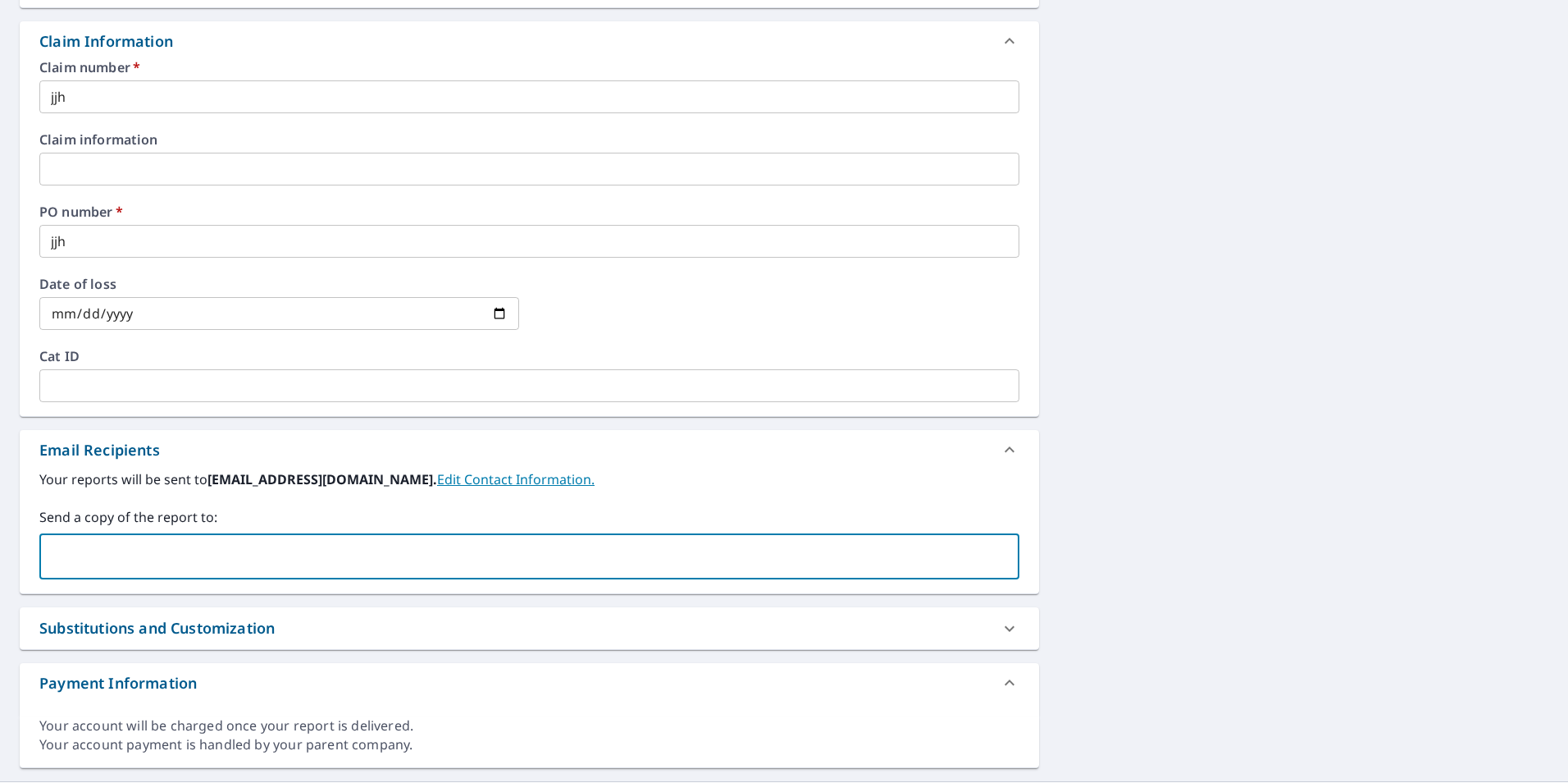
paste input "[EMAIL_ADDRESS][PERSON_NAME][DOMAIN_NAME]"
type input "[EMAIL_ADDRESS][PERSON_NAME][DOMAIN_NAME]"
checkbox input "true"
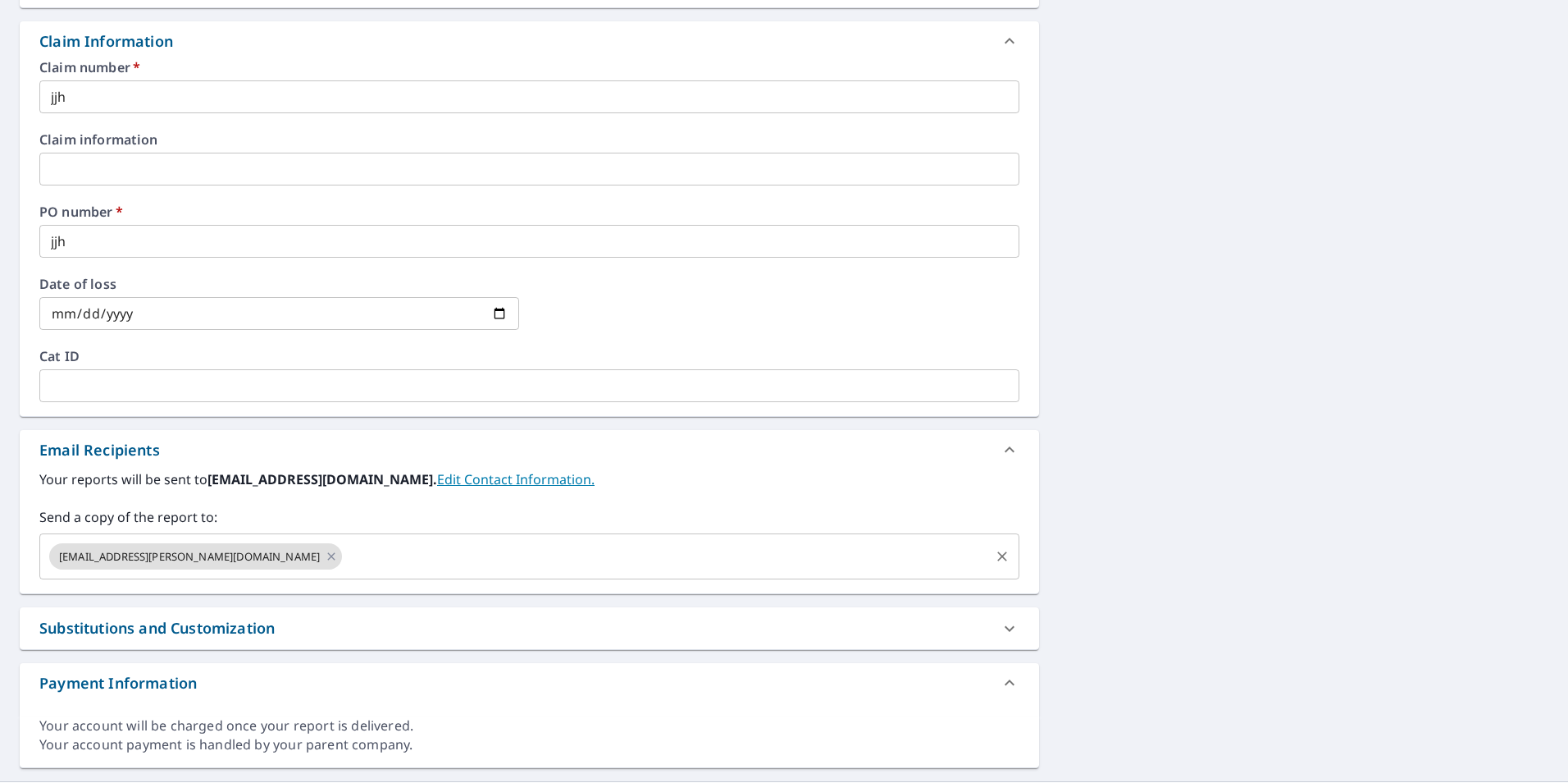
click at [344, 563] on input "text" at bounding box center [665, 555] width 643 height 31
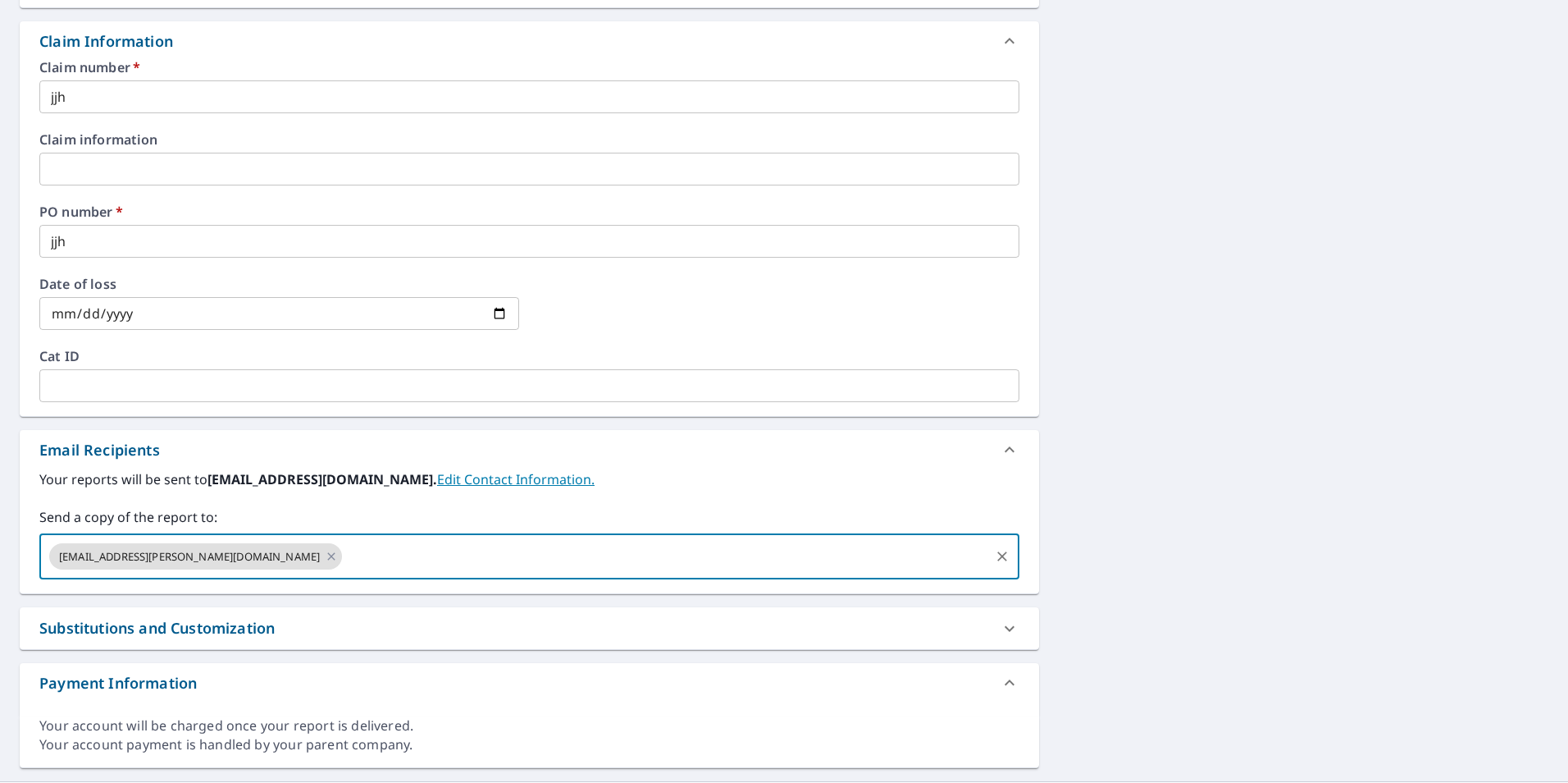
paste input "[PERSON_NAME][EMAIL_ADDRESS][PERSON_NAME][DOMAIN_NAME]"
type input "[PERSON_NAME][EMAIL_ADDRESS][PERSON_NAME][DOMAIN_NAME]"
checkbox input "true"
click at [726, 558] on input "text" at bounding box center [856, 555] width 260 height 31
paste input "[PERSON_NAME][EMAIL_ADDRESS][DOMAIN_NAME]"
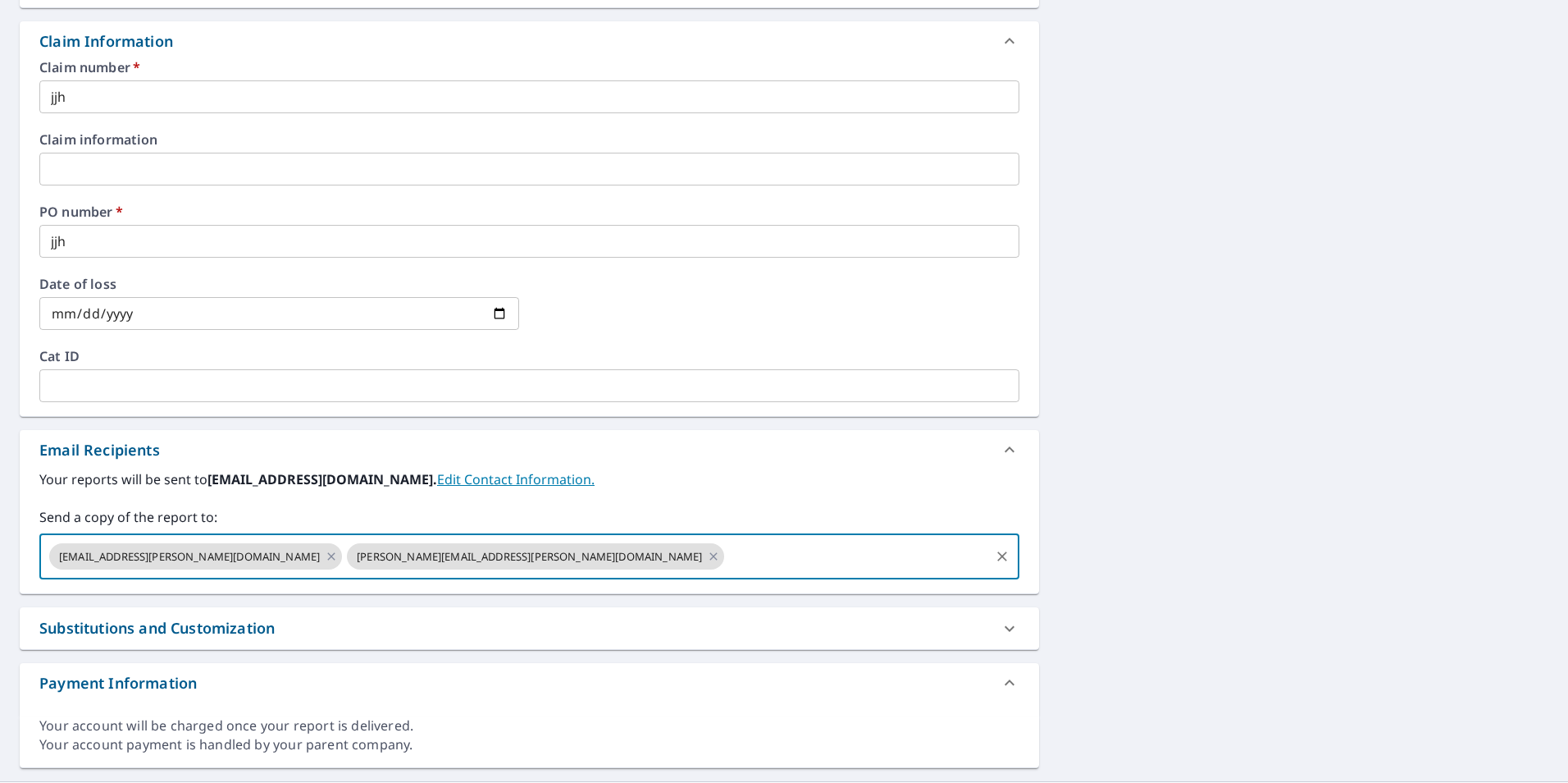
type input "[PERSON_NAME][EMAIL_ADDRESS][DOMAIN_NAME]"
checkbox input "true"
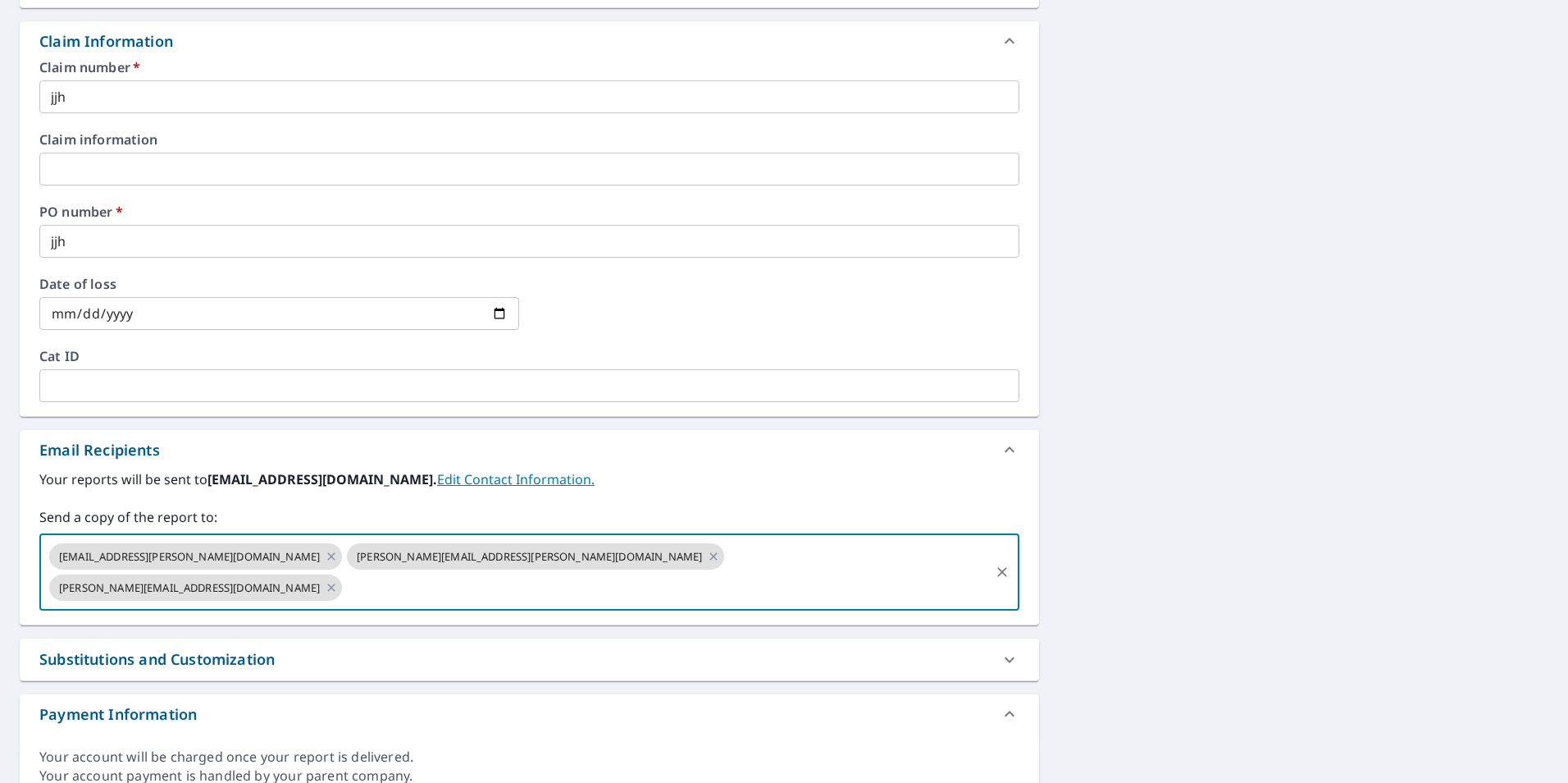
click at [561, 572] on input "text" at bounding box center [665, 587] width 643 height 31
paste input "[PERSON_NAME][EMAIL_ADDRESS][DOMAIN_NAME]"
type input "[PERSON_NAME][EMAIL_ADDRESS][DOMAIN_NAME]"
checkbox input "true"
click at [722, 572] on input "text" at bounding box center [814, 587] width 344 height 31
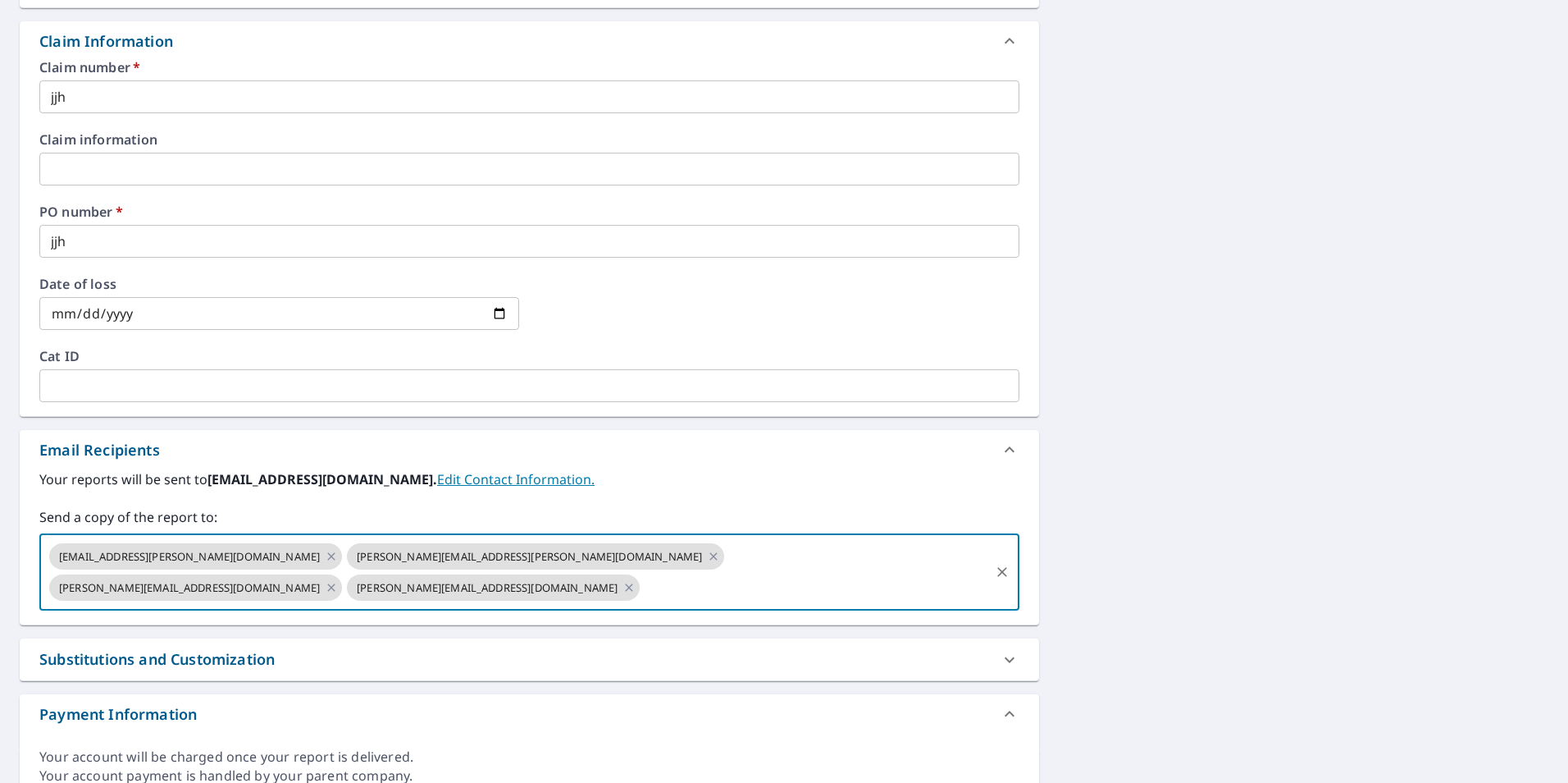
paste input "[PERSON_NAME][EMAIL_ADDRESS][DOMAIN_NAME]"
type input "[PERSON_NAME][EMAIL_ADDRESS][DOMAIN_NAME]"
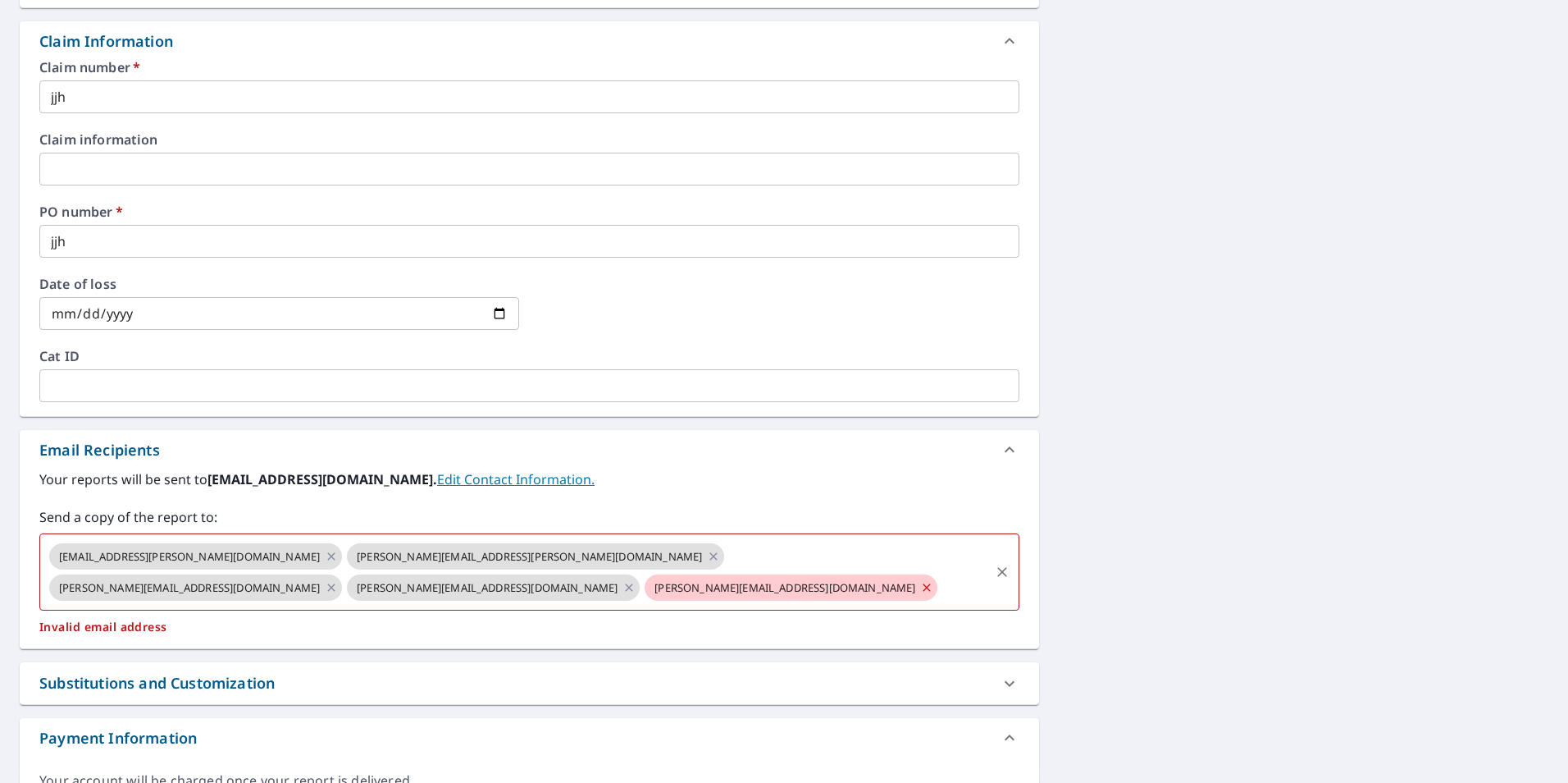
click at [920, 578] on icon at bounding box center [927, 587] width 13 height 18
checkbox input "true"
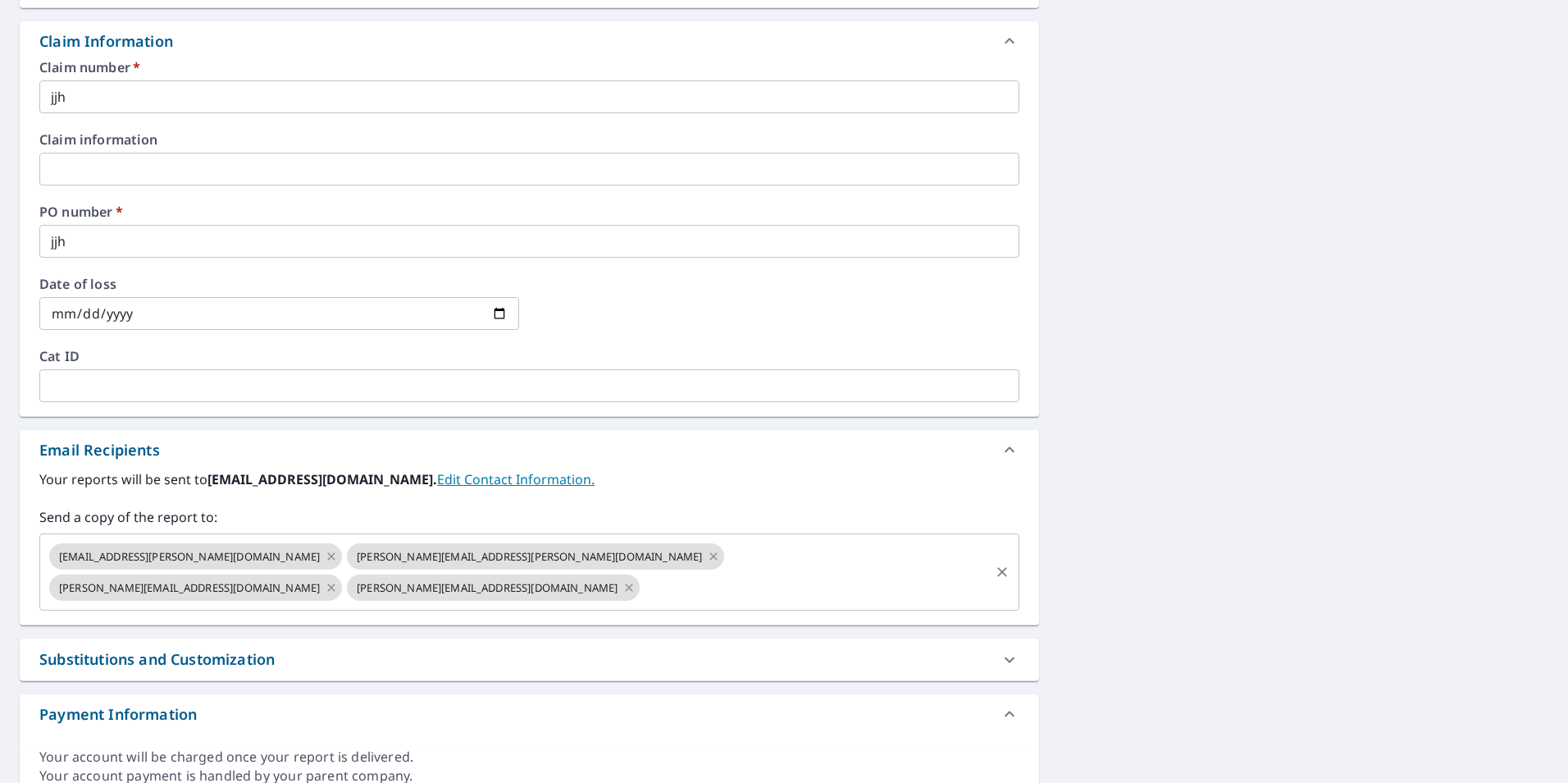
click at [716, 572] on input "text" at bounding box center [814, 587] width 344 height 31
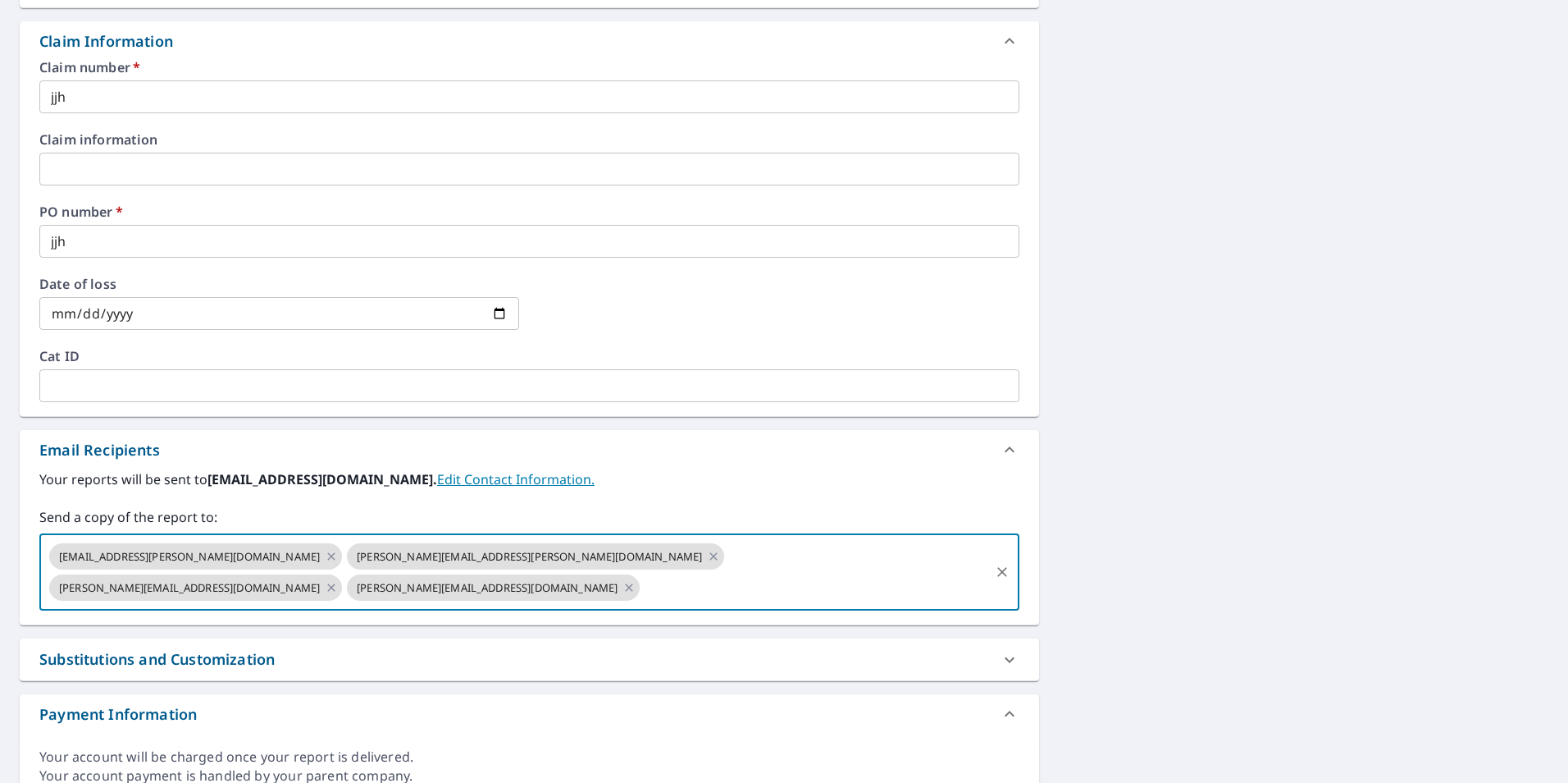
paste input "[PERSON_NAME][EMAIL_ADDRESS][DOMAIN_NAME]"
type input "[PERSON_NAME][EMAIL_ADDRESS][DOMAIN_NAME]"
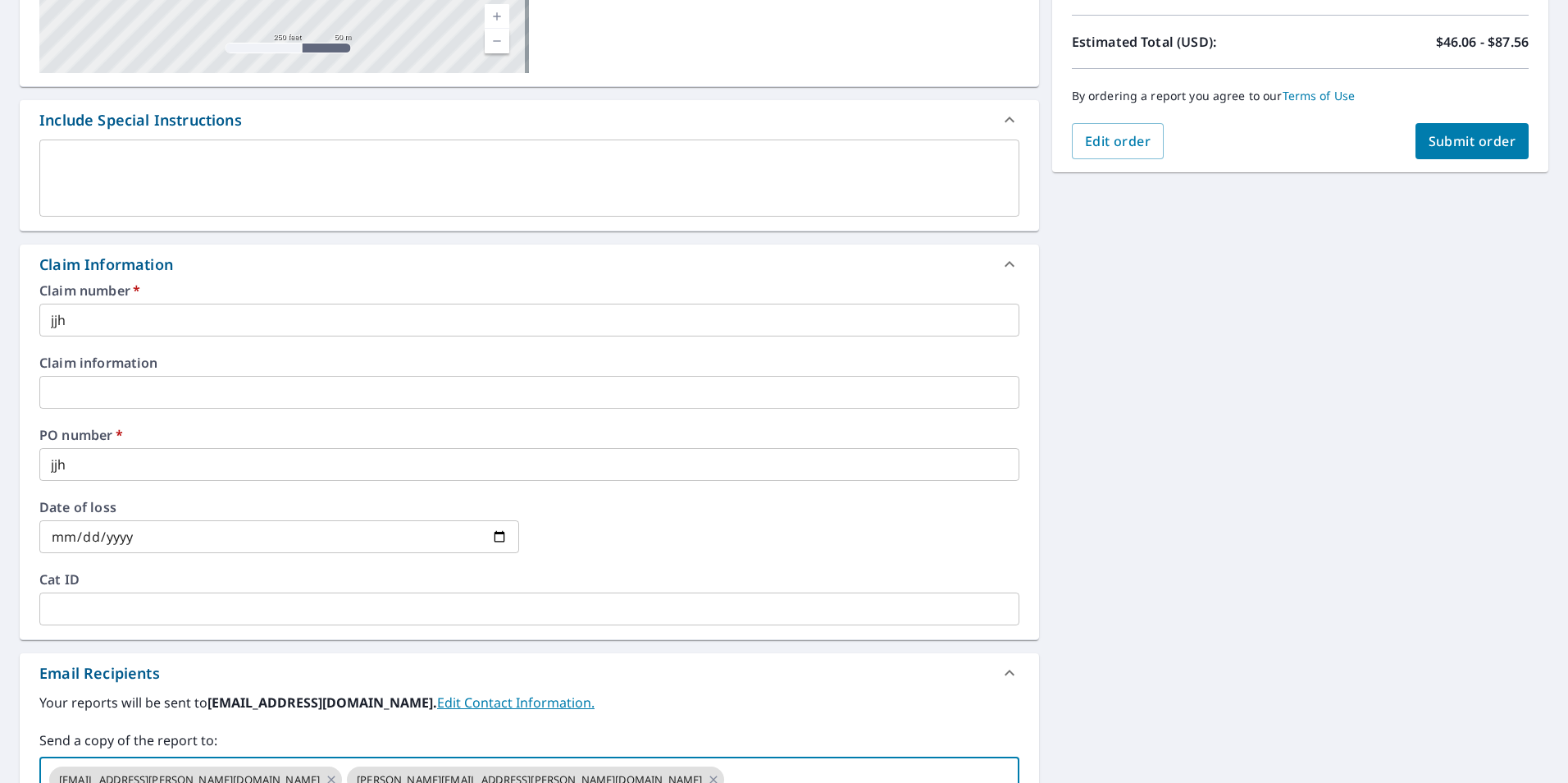
scroll to position [0, 0]
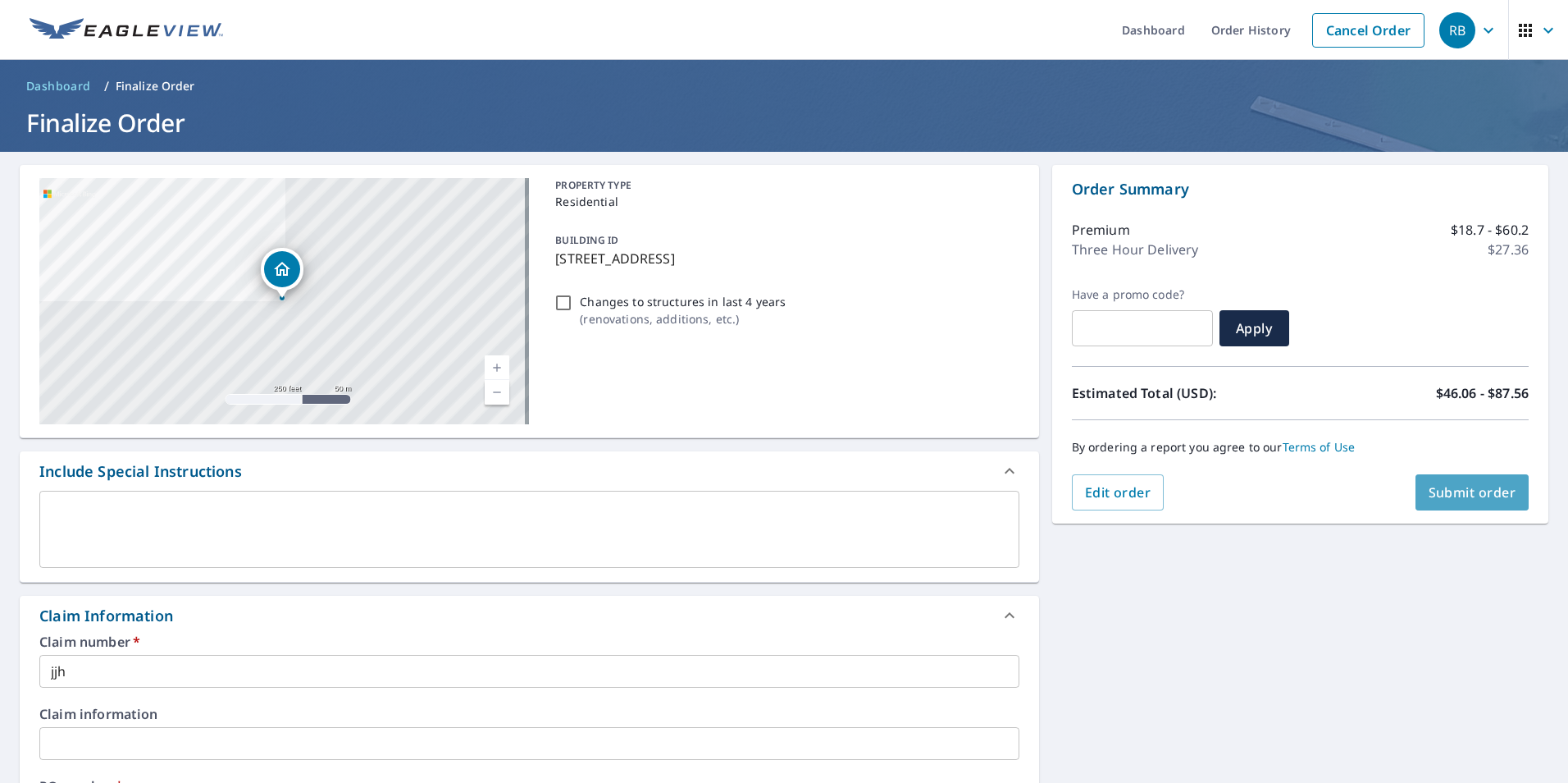
click at [1441, 496] on span "Submit order" at bounding box center [1472, 492] width 87 height 18
checkbox input "true"
